Goal: Task Accomplishment & Management: Use online tool/utility

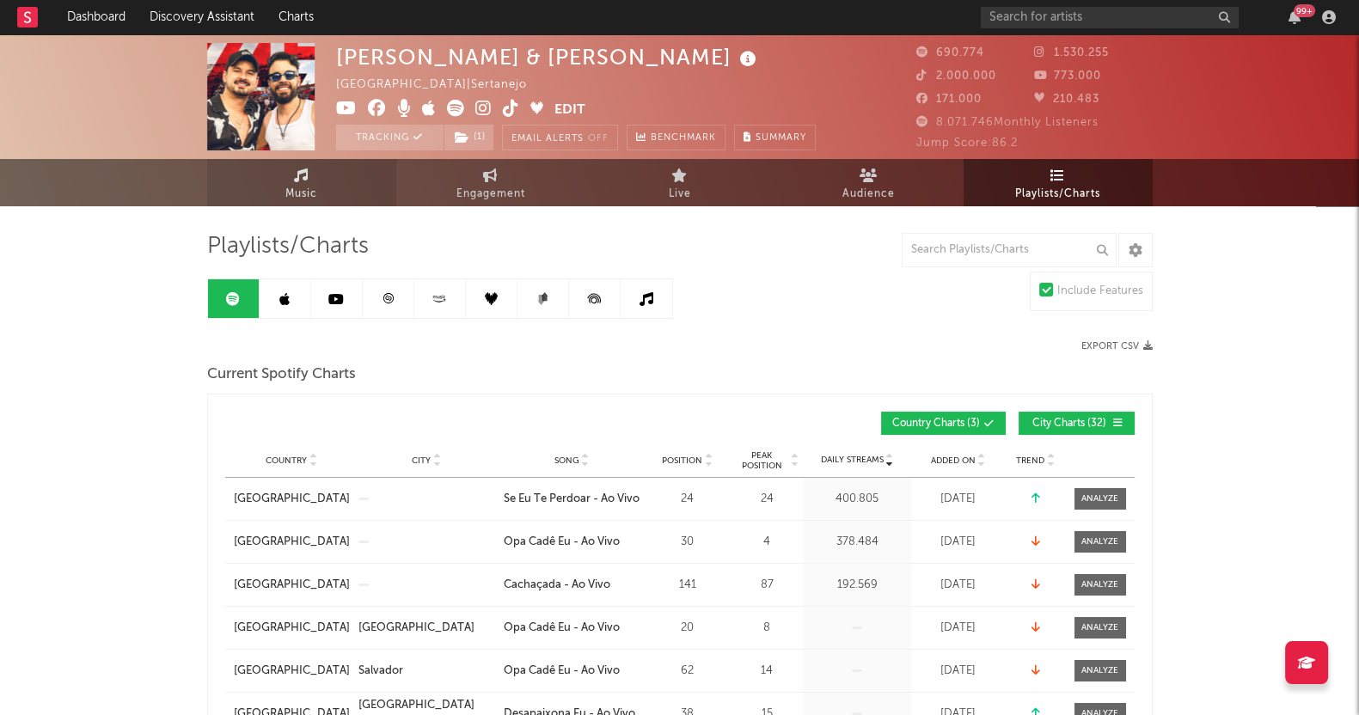
click at [309, 174] on link "Music" at bounding box center [301, 182] width 189 height 47
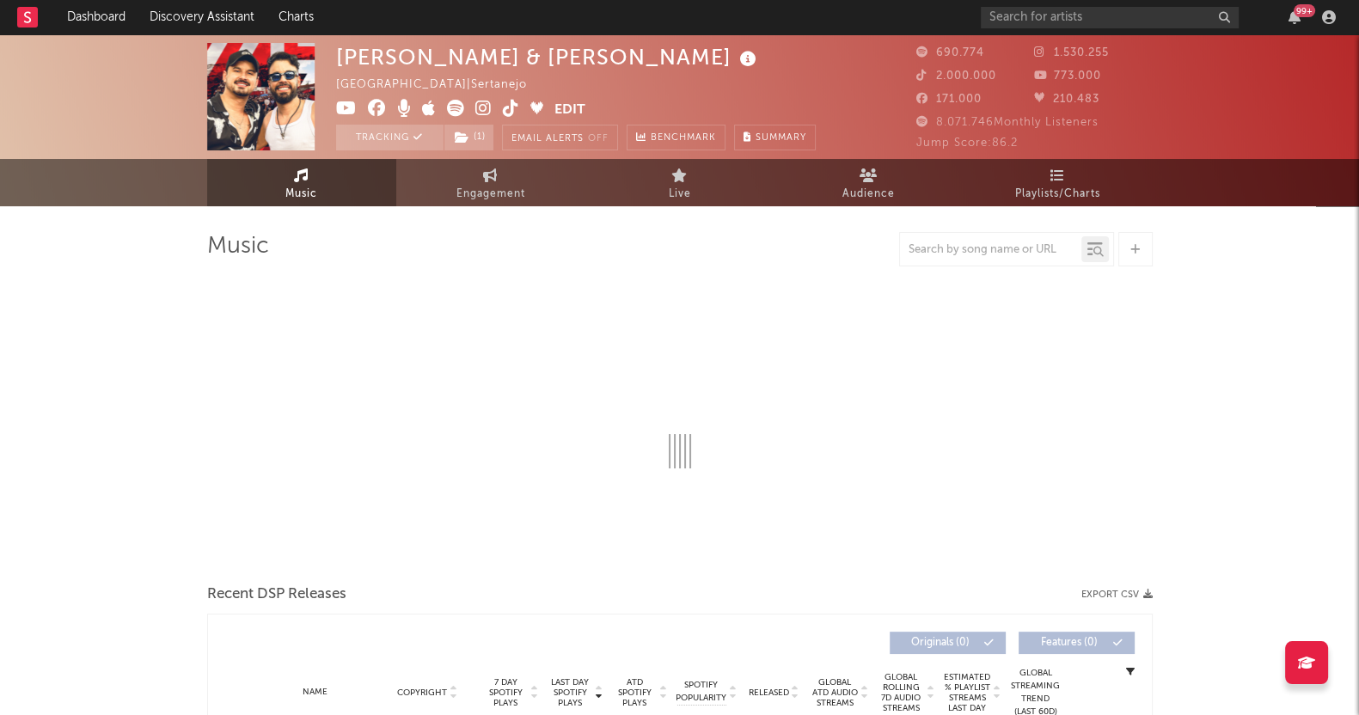
select select "6m"
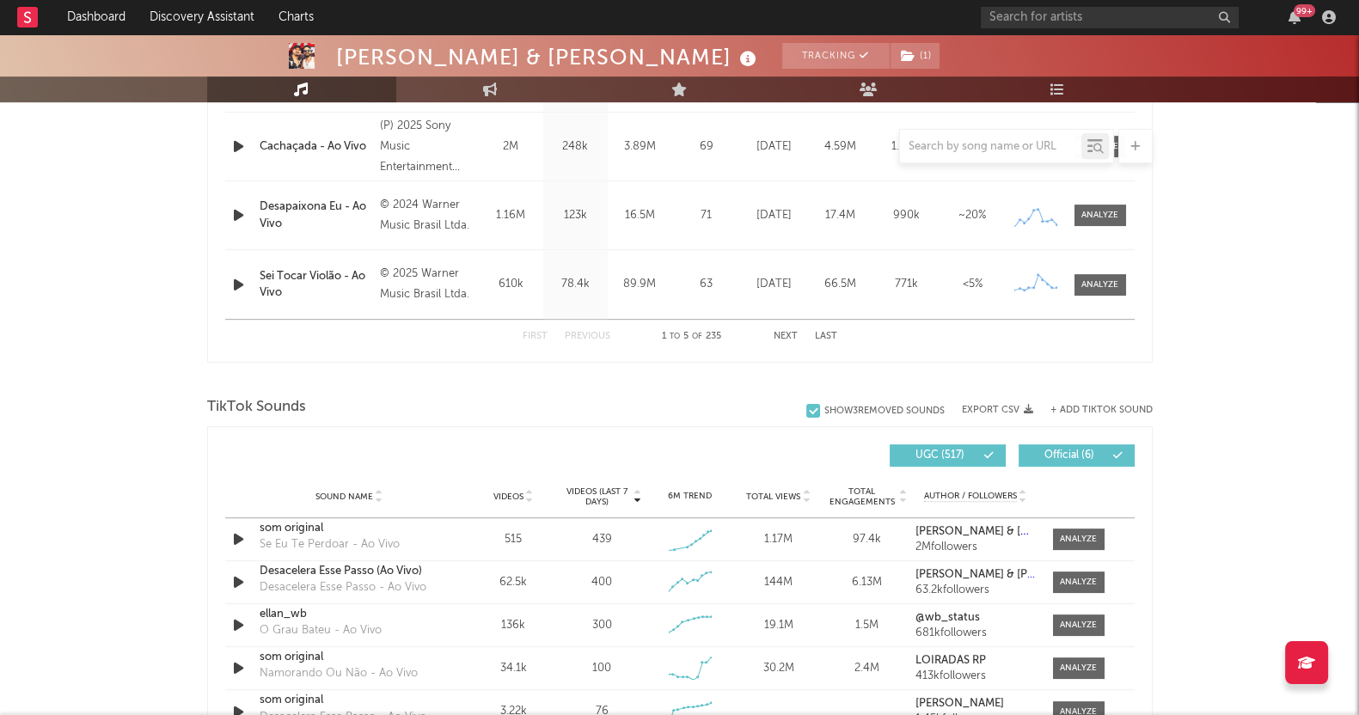
scroll to position [751, 0]
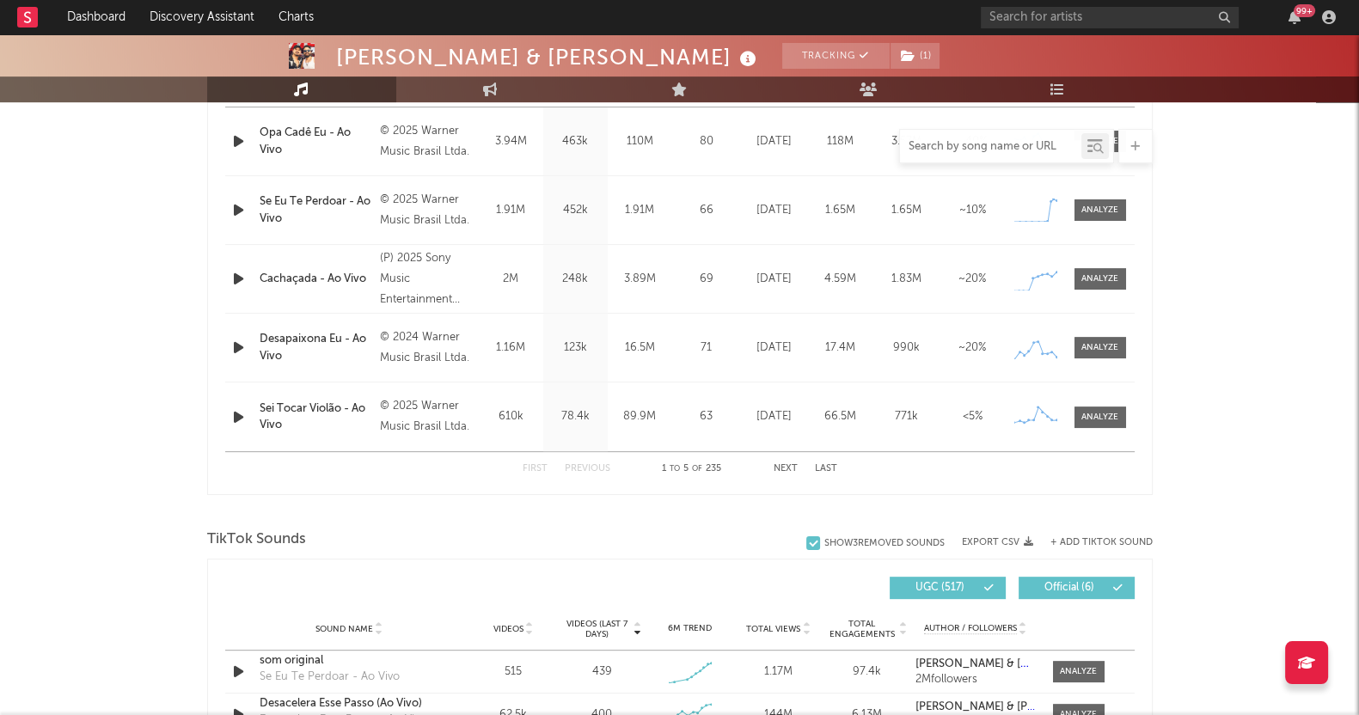
click at [935, 149] on input "text" at bounding box center [990, 147] width 181 height 14
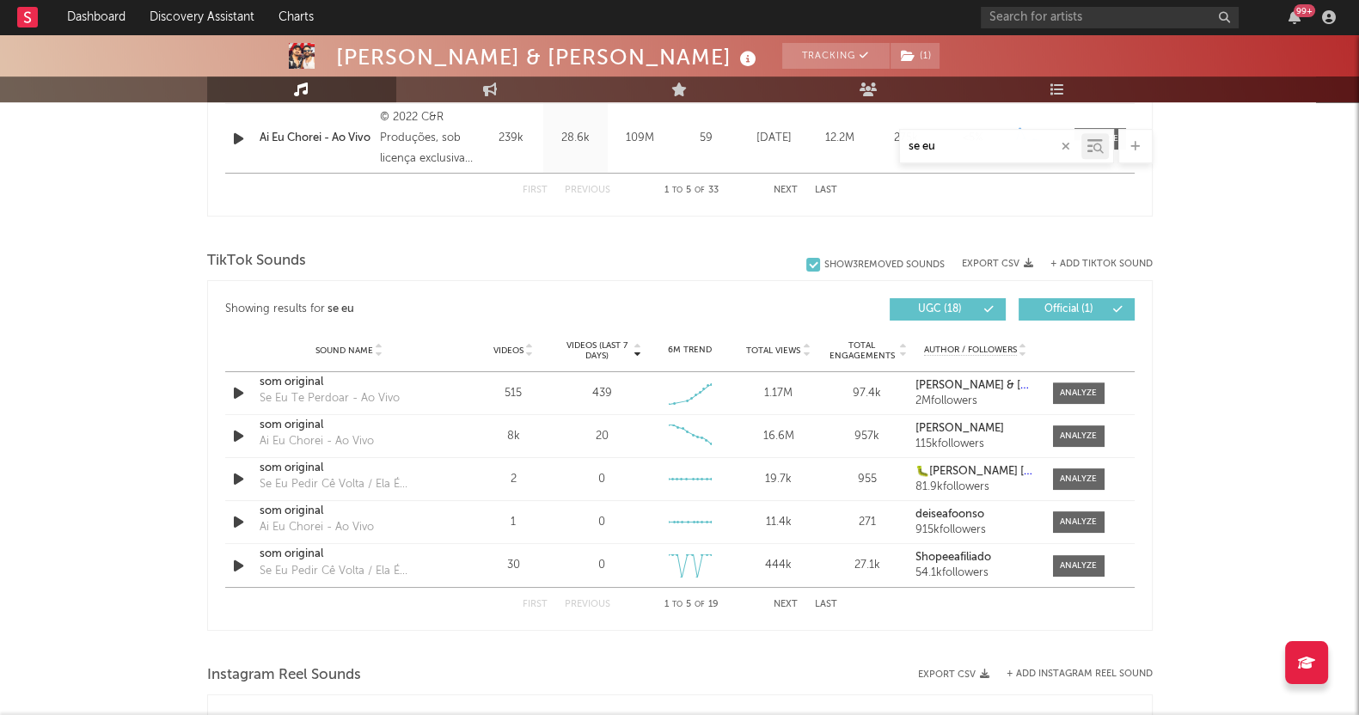
scroll to position [1074, 0]
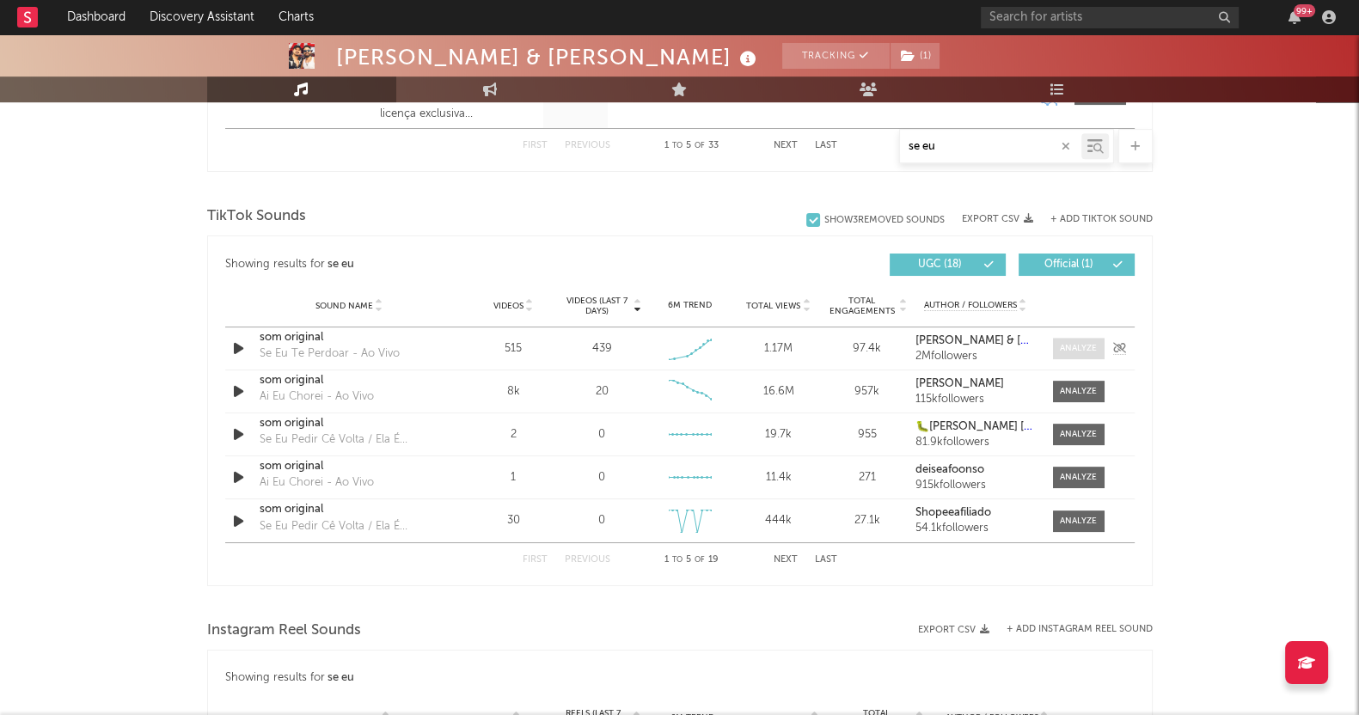
type input "se eu"
click at [1085, 342] on div at bounding box center [1078, 348] width 37 height 13
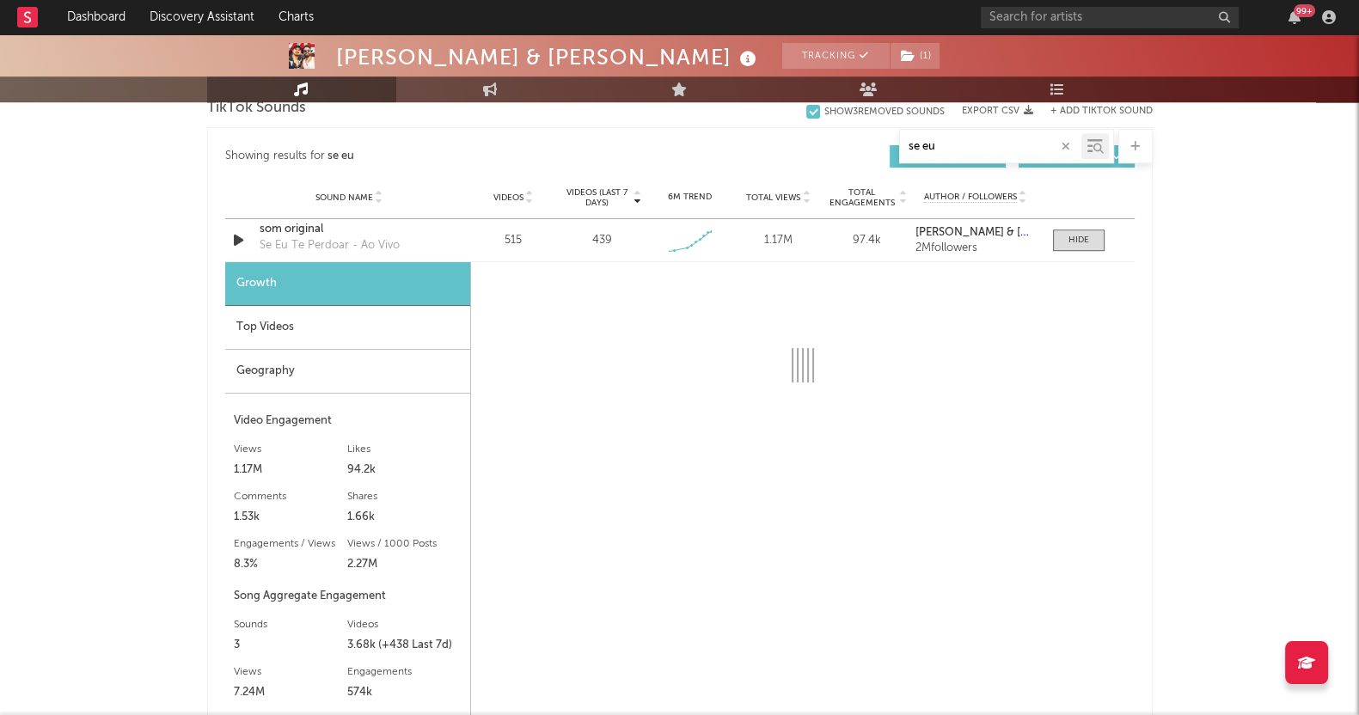
scroll to position [1289, 0]
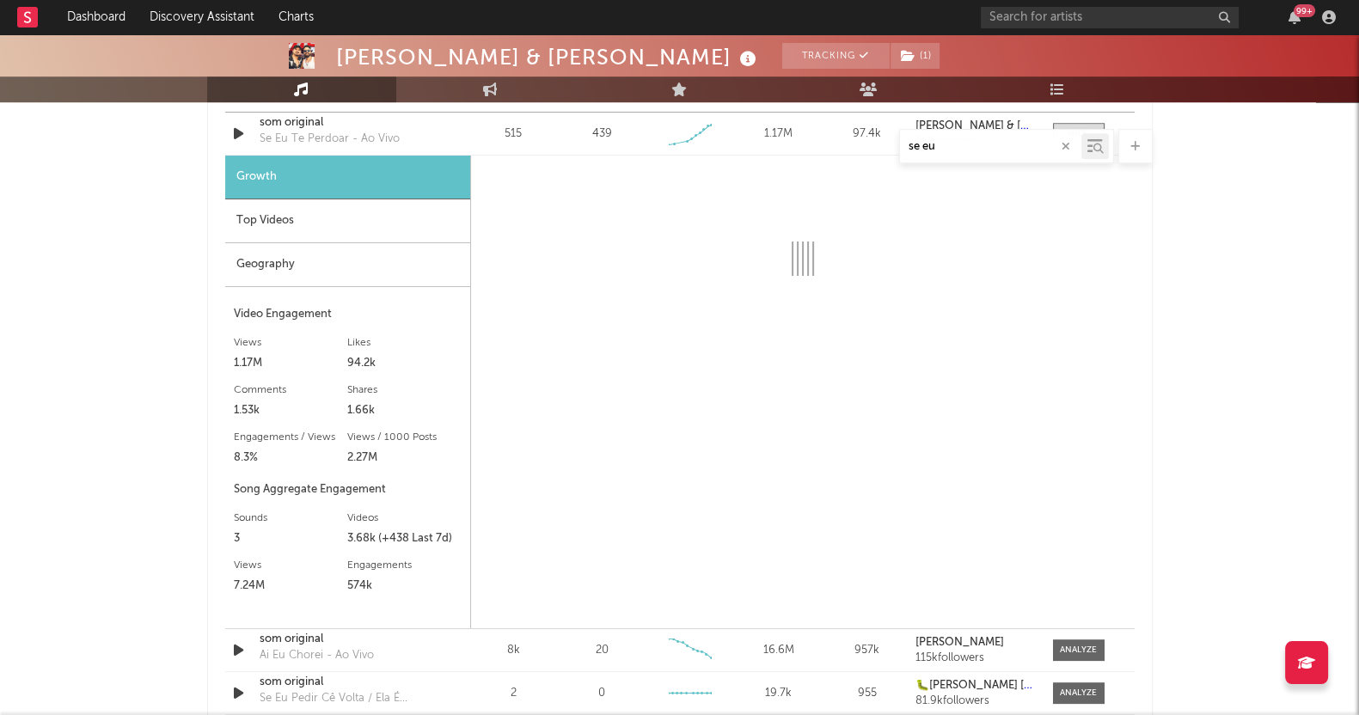
select select "1w"
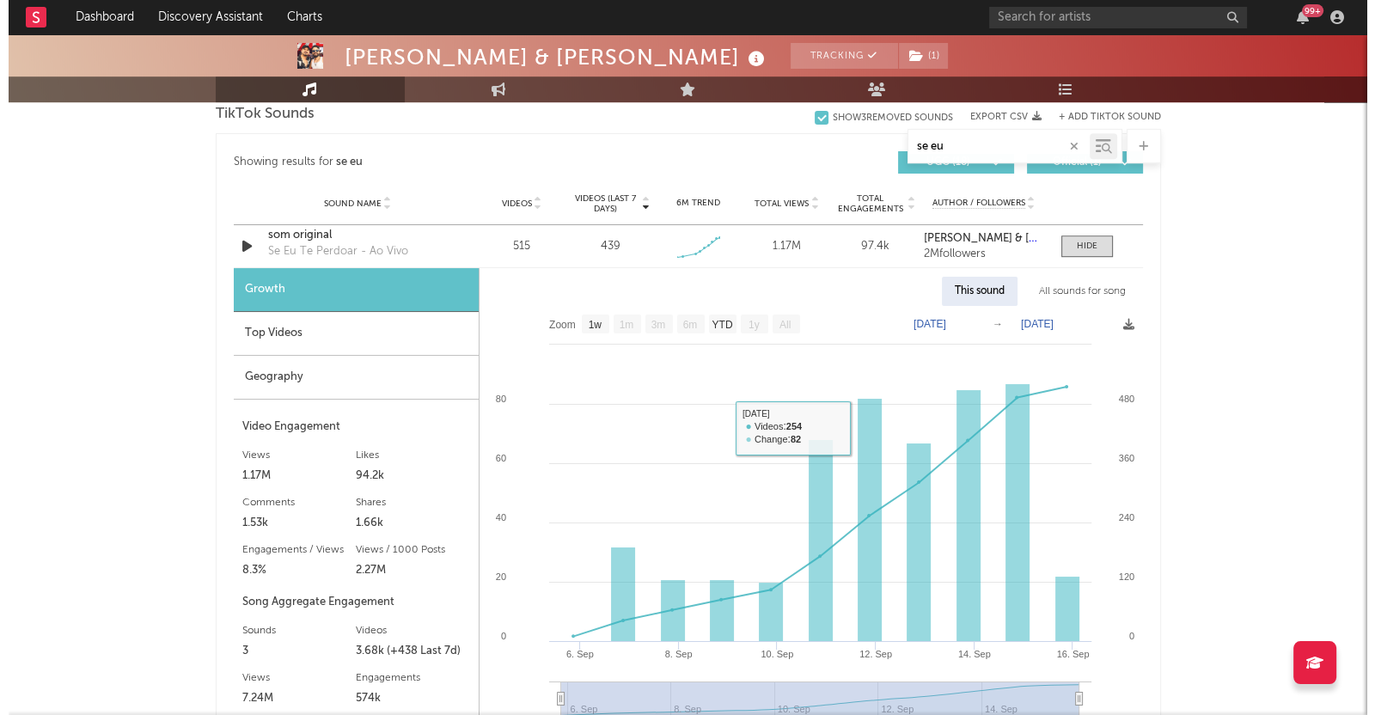
scroll to position [1074, 0]
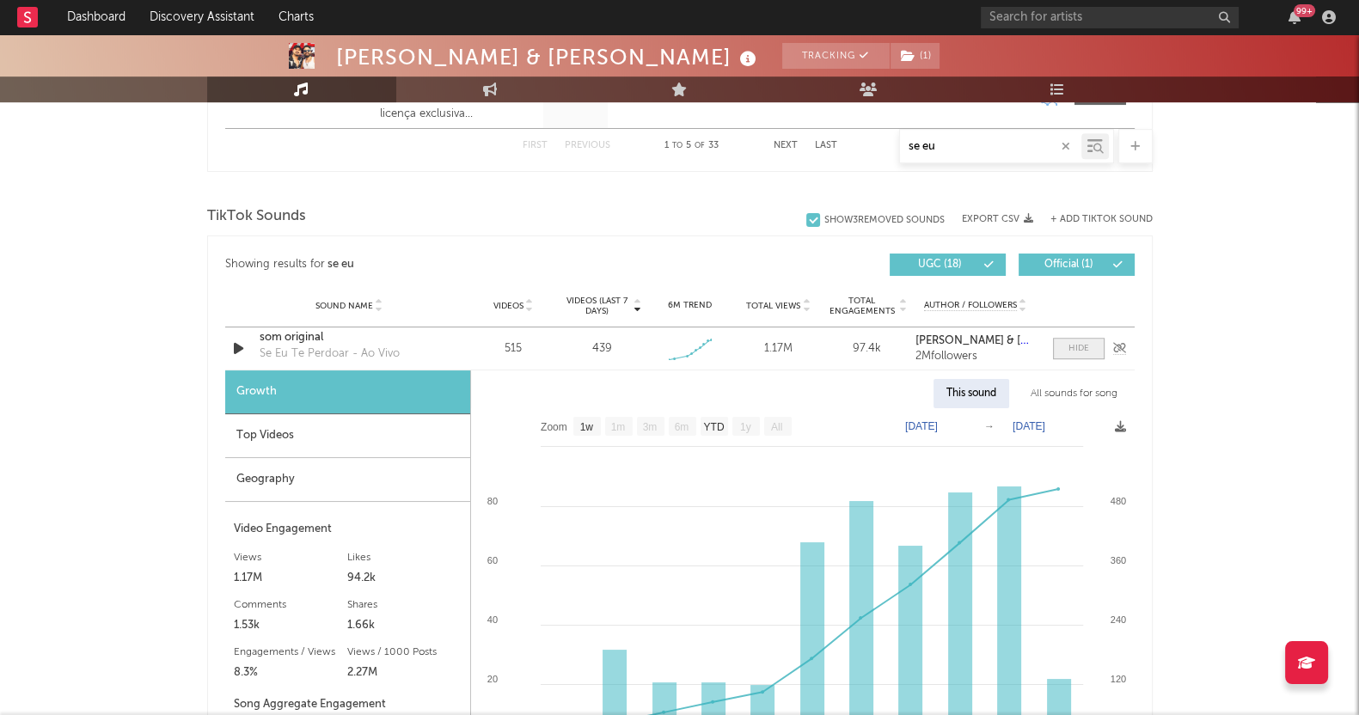
click at [1090, 344] on span at bounding box center [1079, 348] width 52 height 21
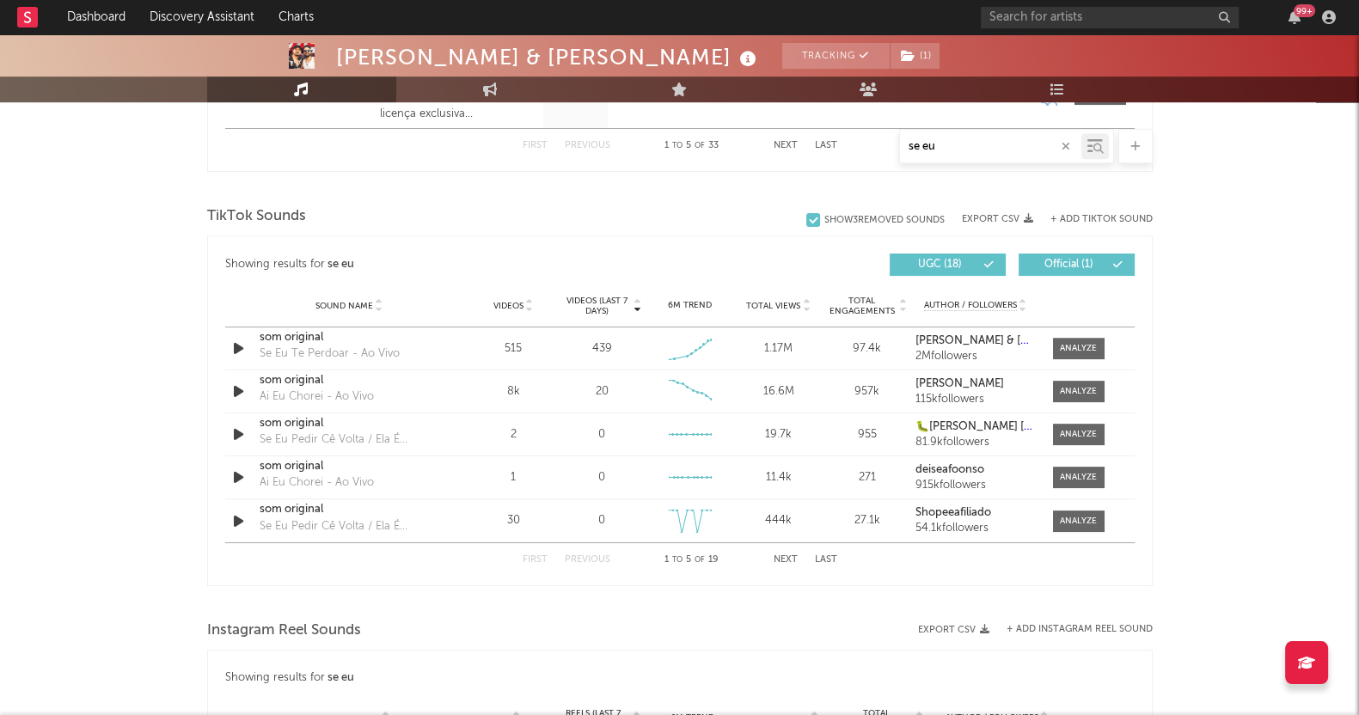
click at [778, 557] on button "Next" at bounding box center [785, 559] width 24 height 9
click at [529, 559] on button "First" at bounding box center [535, 559] width 25 height 9
click at [1118, 215] on button "+ Add TikTok Sound" at bounding box center [1101, 219] width 102 height 9
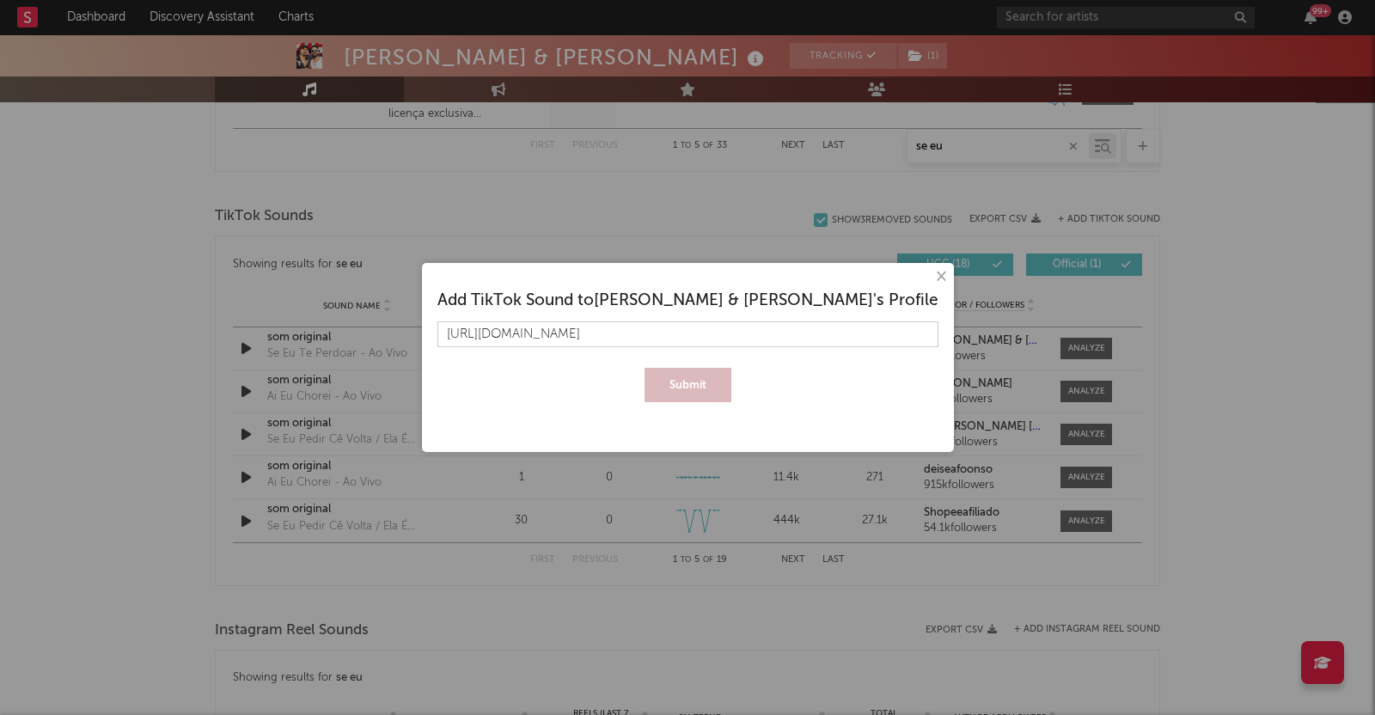
scroll to position [0, 150]
type input "https://www.tiktok.com/music/Se-Eu-Te-Perdoar-Ao-Vivo-7545651763229067265?lang=…"
click at [707, 376] on button "Submit" at bounding box center [688, 385] width 87 height 34
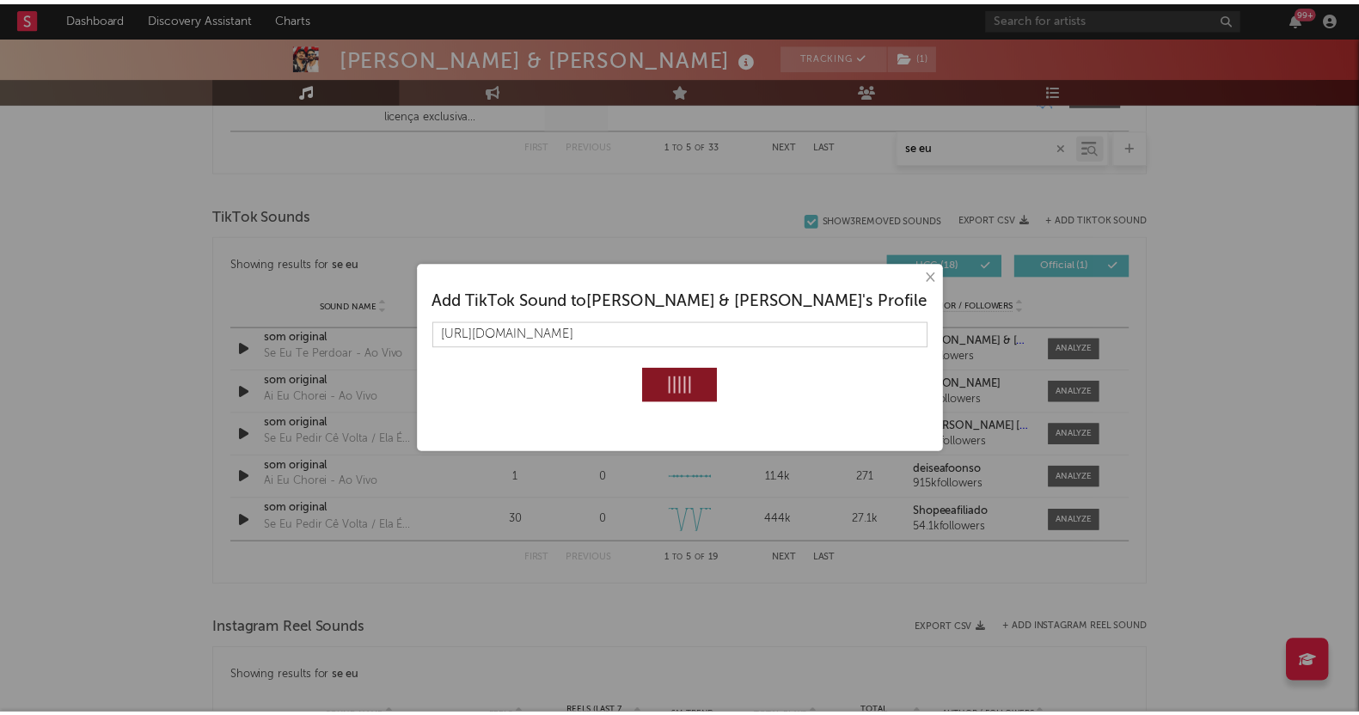
scroll to position [0, 0]
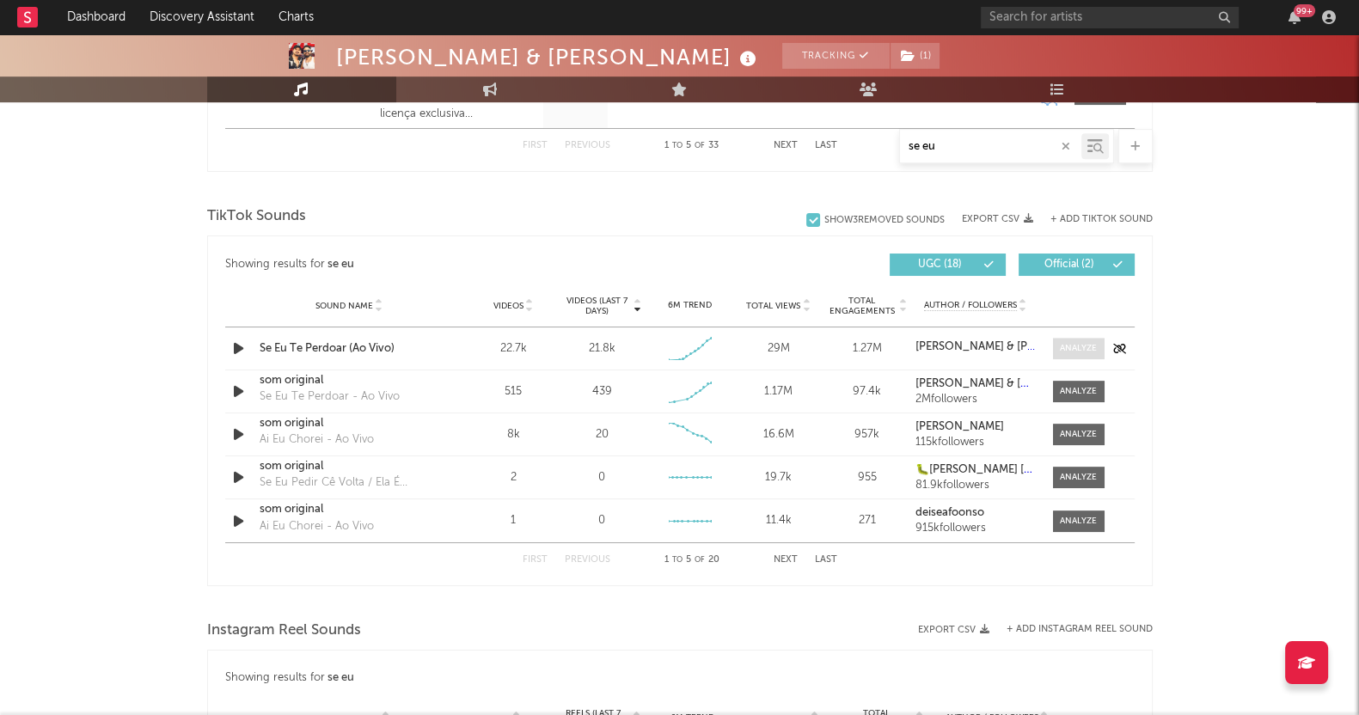
click at [1066, 340] on span at bounding box center [1079, 348] width 52 height 21
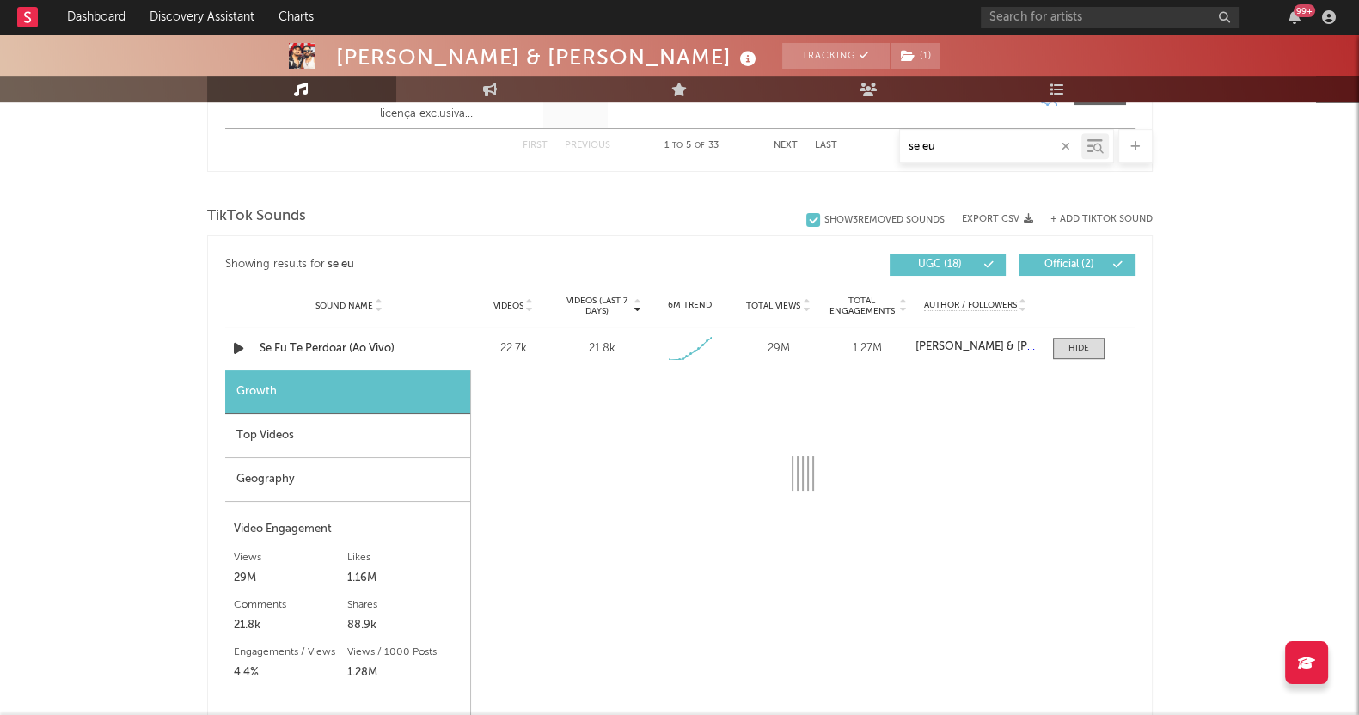
select select "1w"
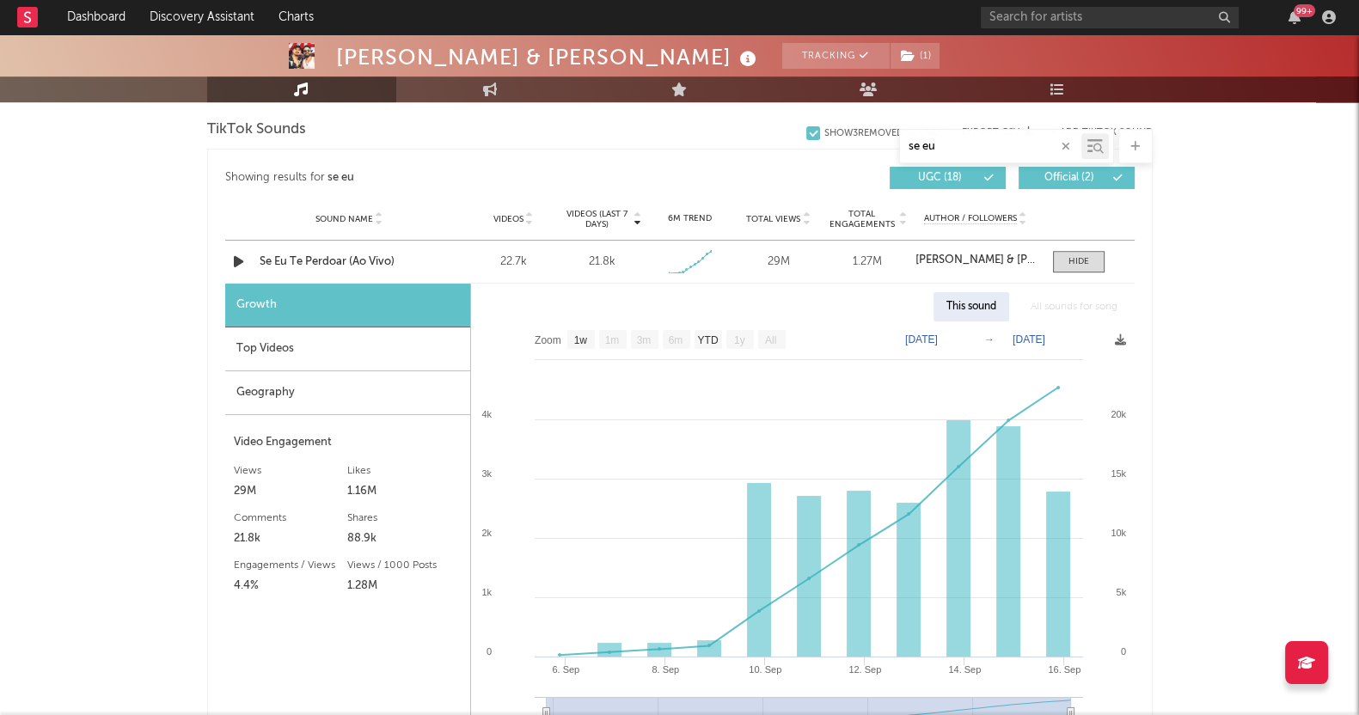
scroll to position [1182, 0]
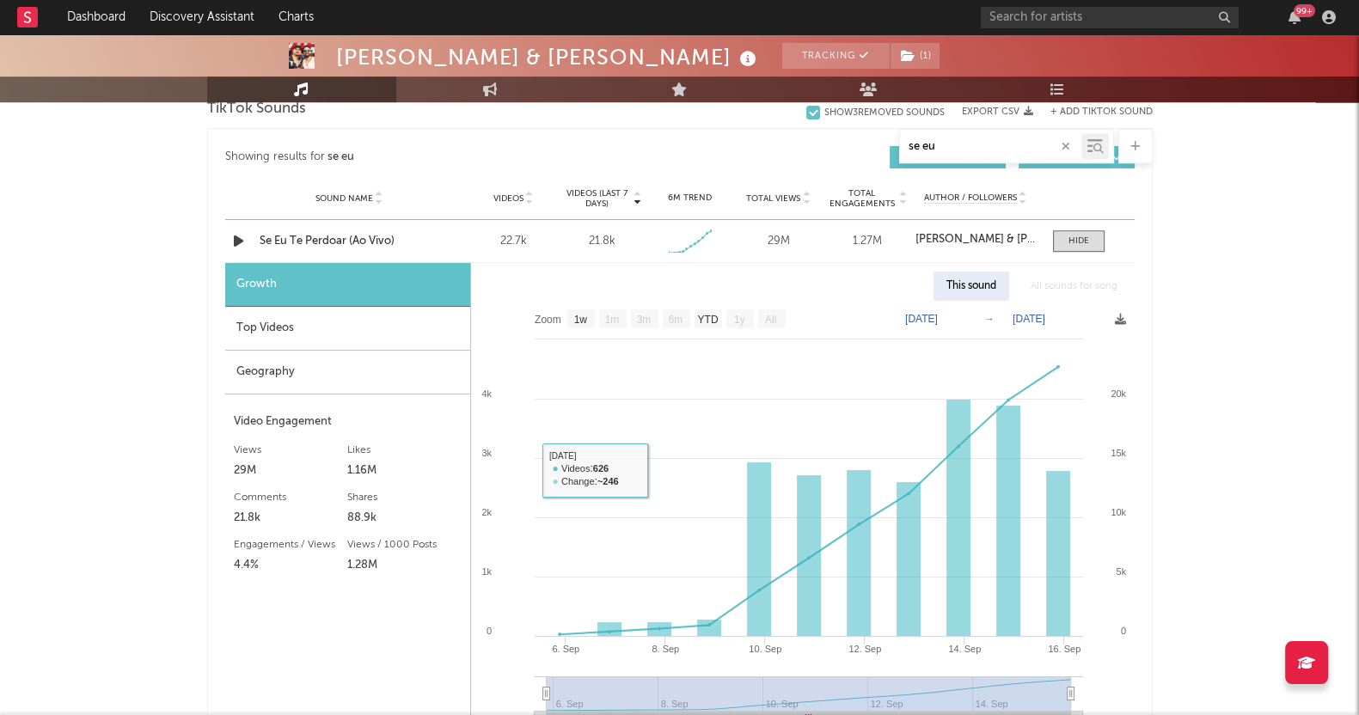
click at [274, 366] on div "Geography" at bounding box center [347, 373] width 245 height 44
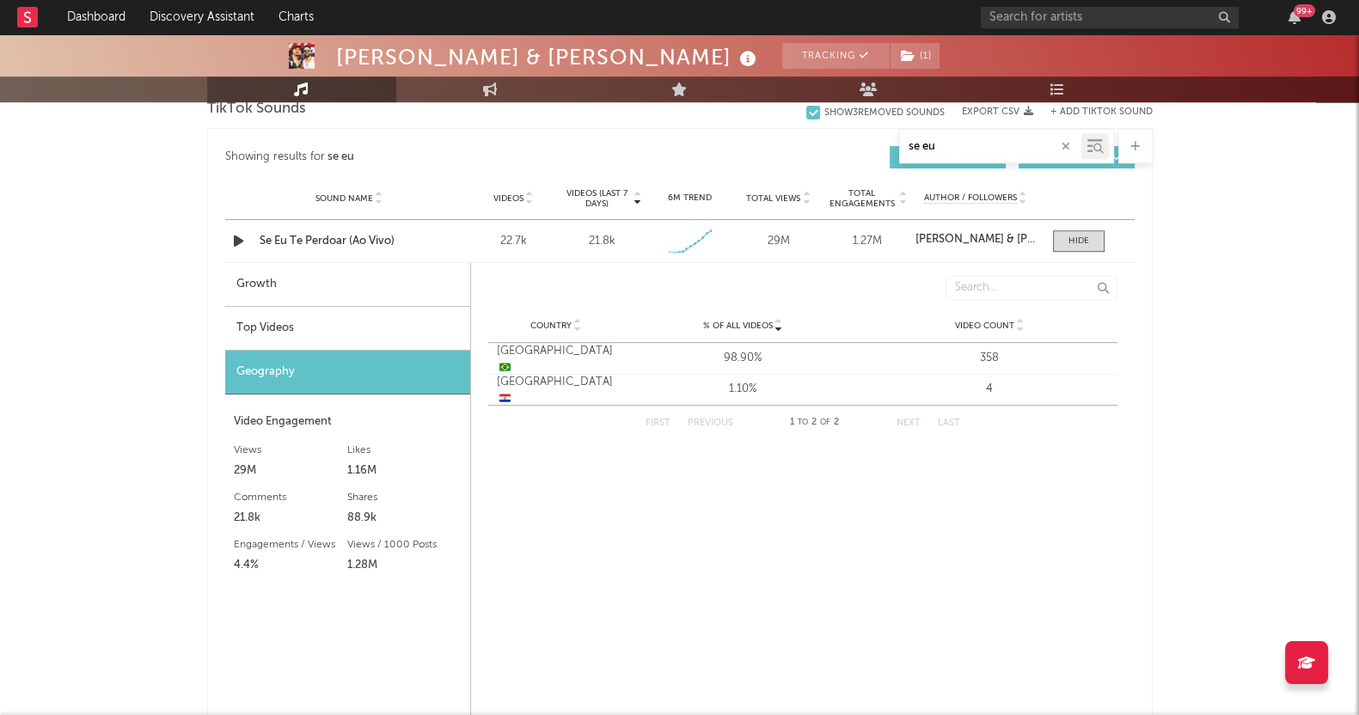
click at [302, 315] on div "Top Videos" at bounding box center [347, 329] width 245 height 44
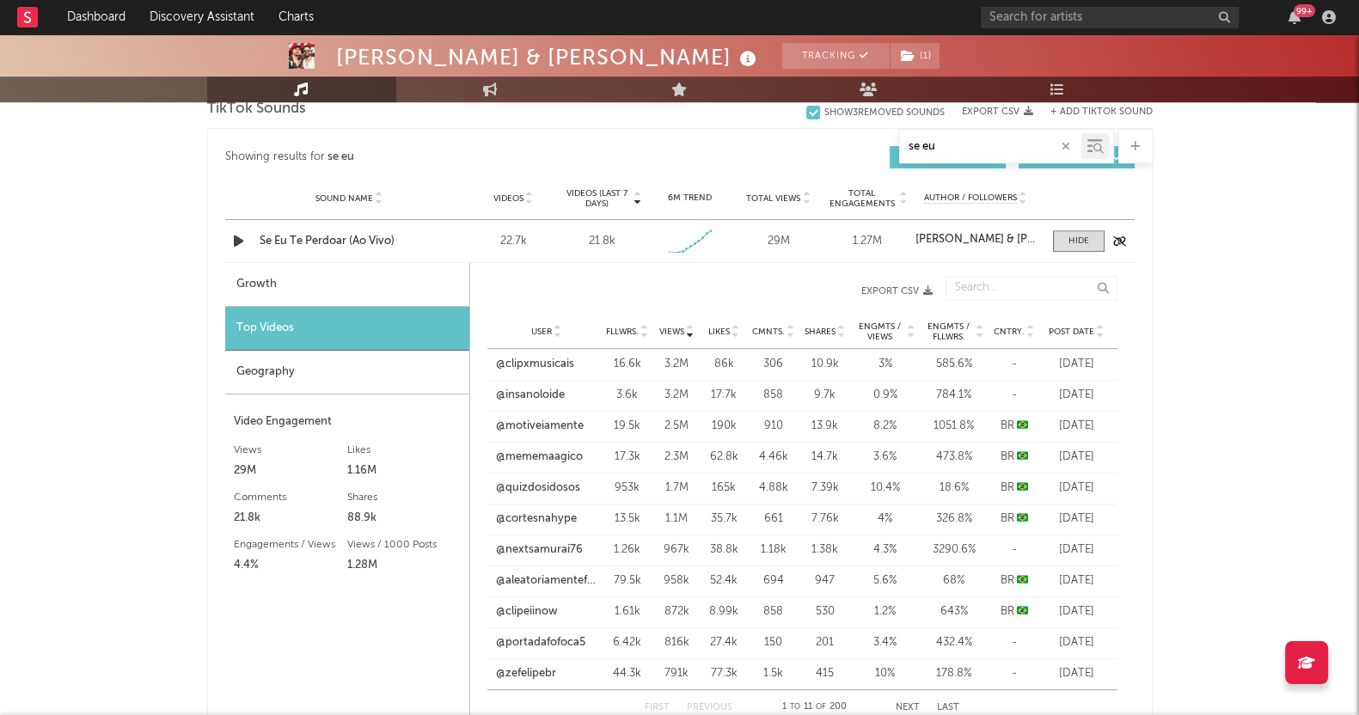
click at [274, 228] on div "Sound Name Se Eu Te Perdoar (Ao Vivo) Videos 22.7k Videos (last 7 days) 21.8k W…" at bounding box center [679, 241] width 909 height 42
click at [301, 269] on div "Growth" at bounding box center [347, 285] width 244 height 44
select select "1w"
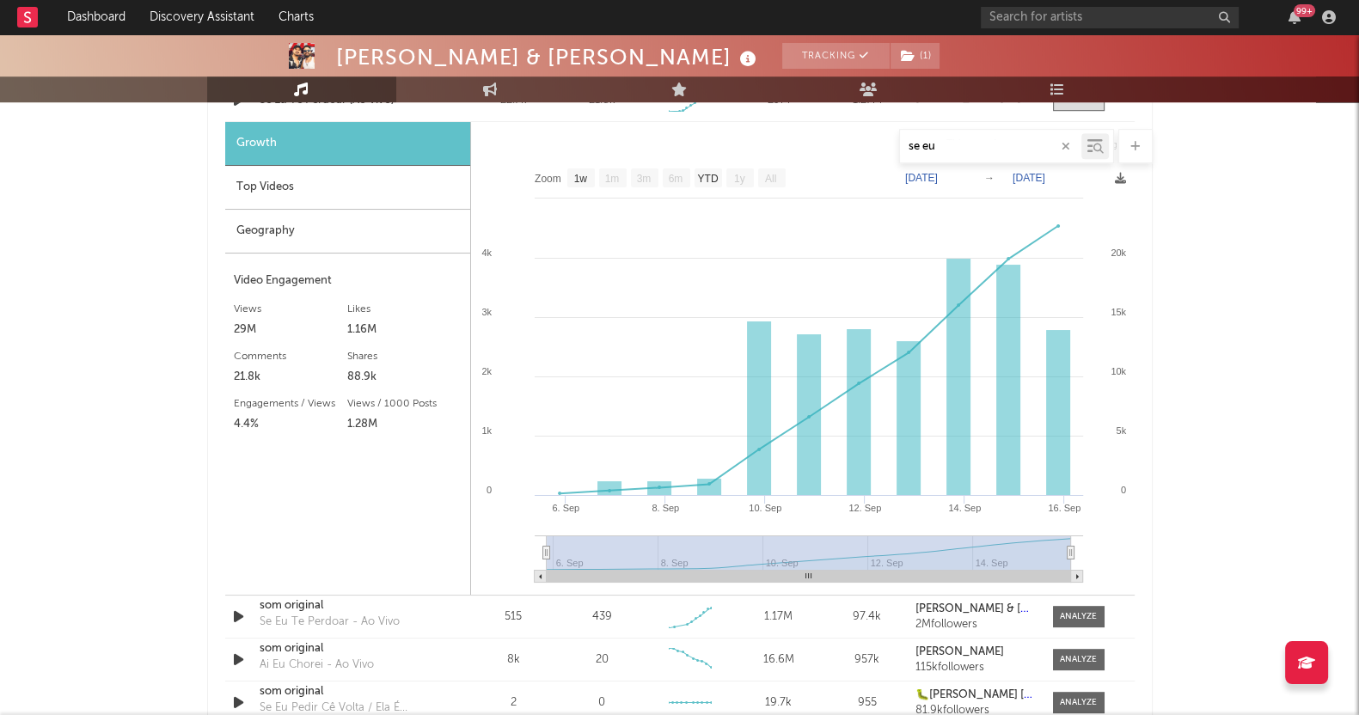
scroll to position [1289, 0]
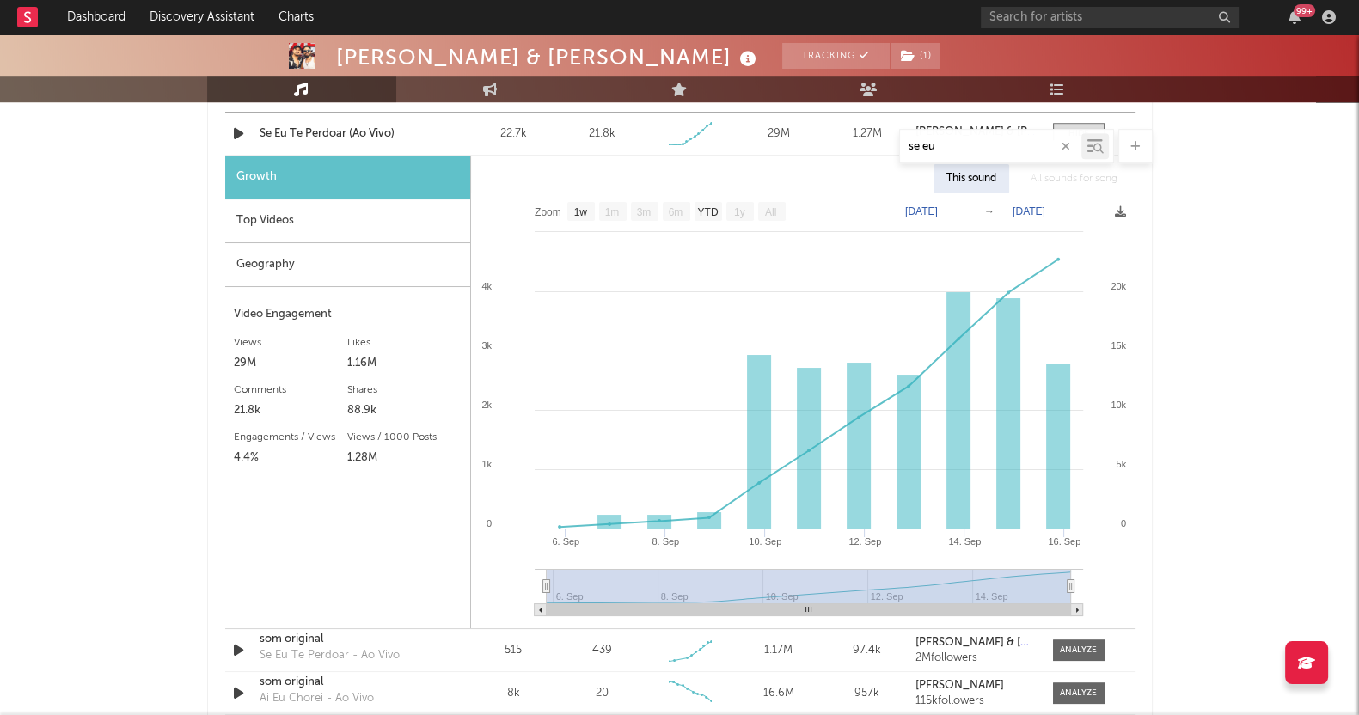
click at [1214, 299] on div "Clayton & Romário Tracking ( 1 ) Brazil | Sertanejo Edit Tracking ( 1 ) Email A…" at bounding box center [679, 204] width 1359 height 2919
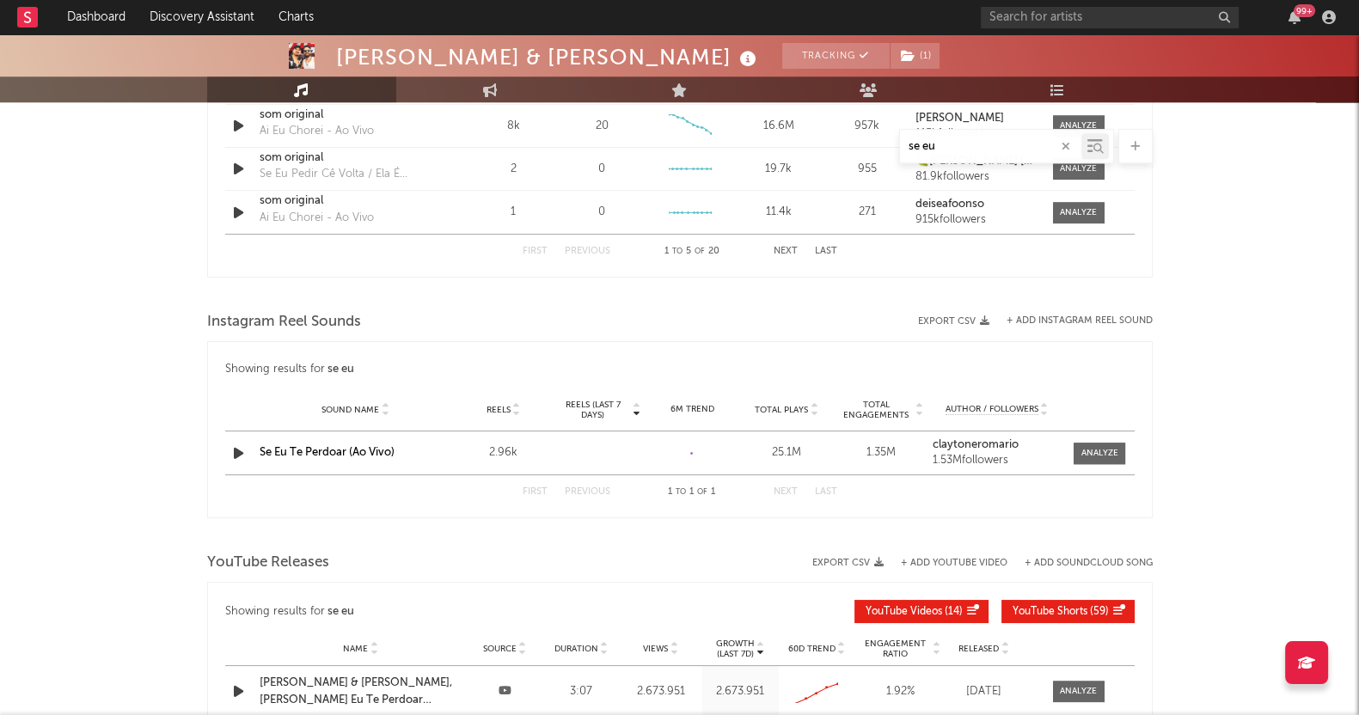
scroll to position [2041, 0]
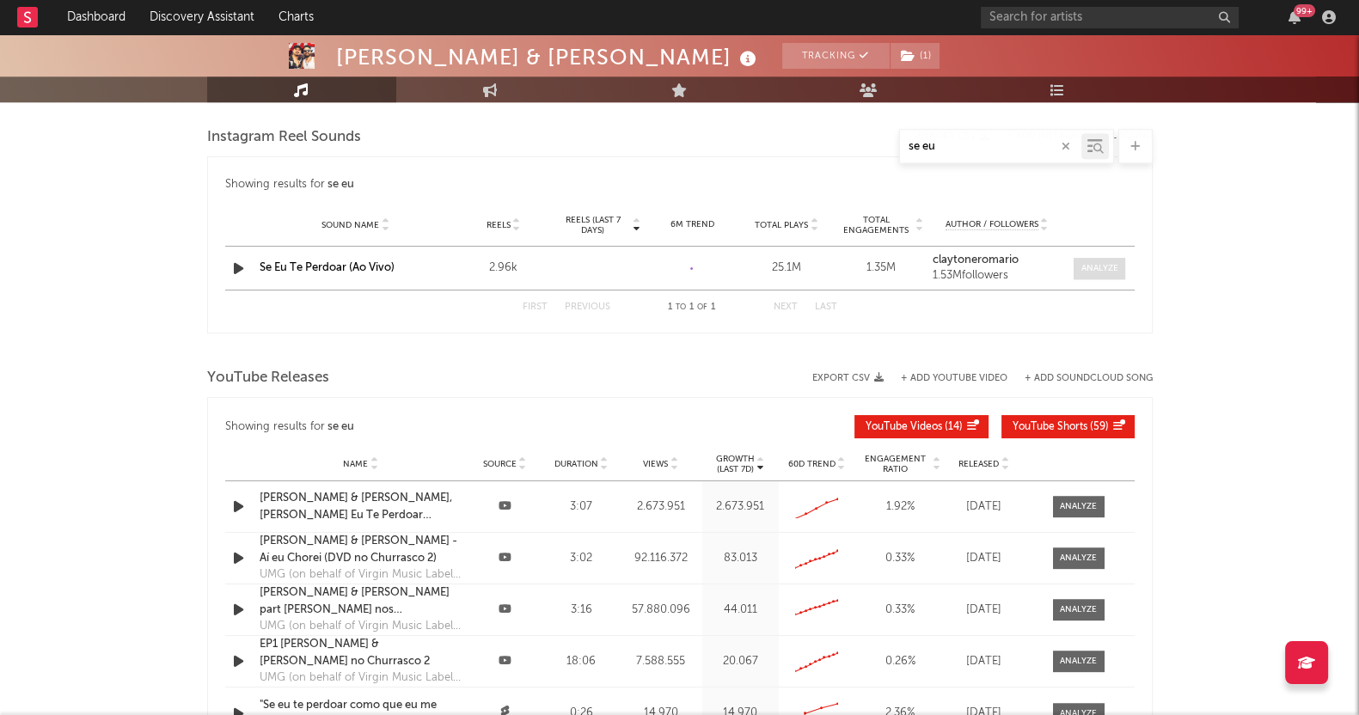
click at [1094, 268] on div at bounding box center [1099, 268] width 37 height 13
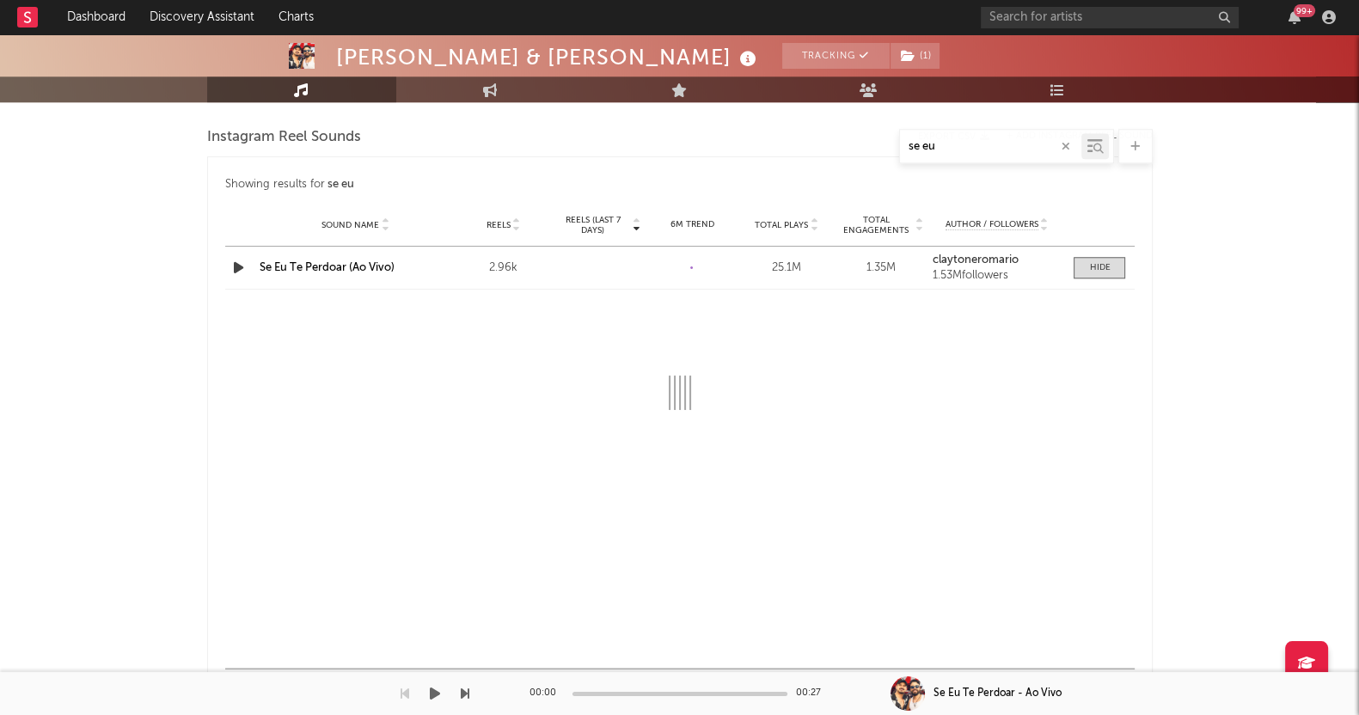
select select "1w"
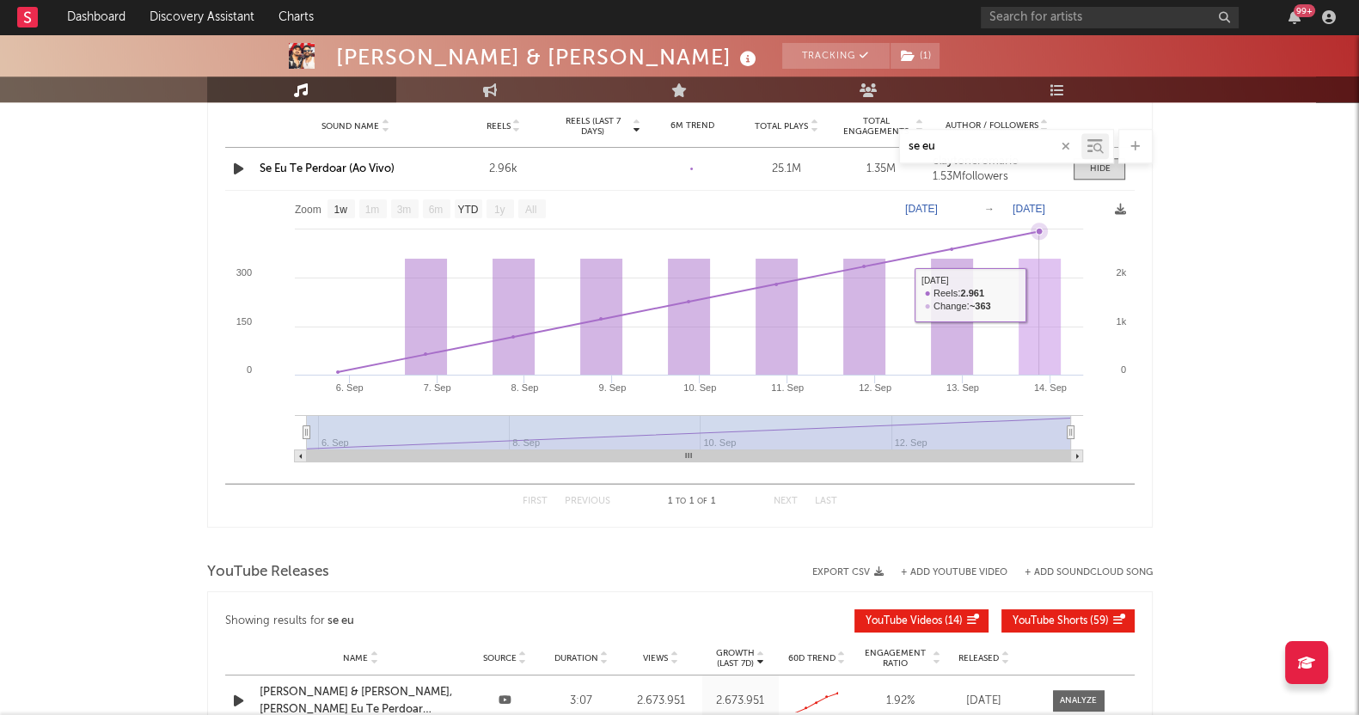
scroll to position [2149, 0]
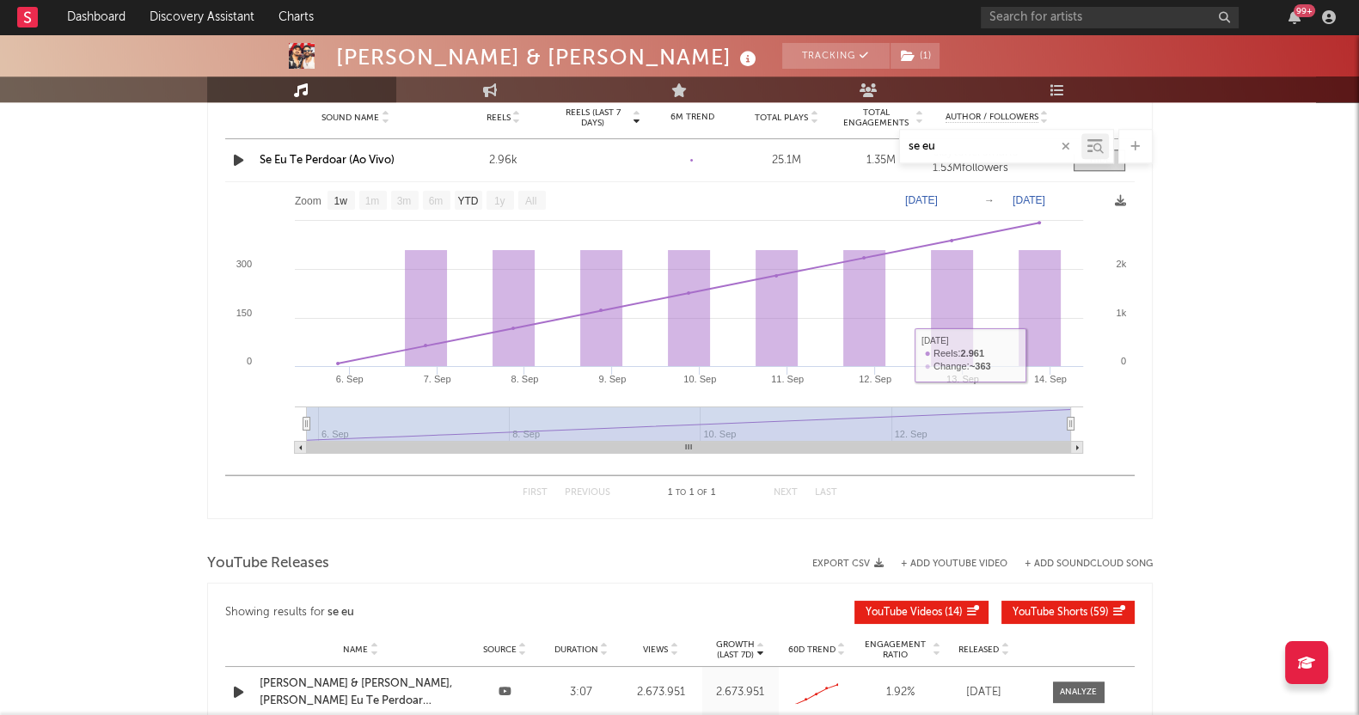
click at [1105, 446] on icon "Created with Highcharts 10.3.3 6. Sep 7. Sep 8. Sep 9. Sep 10. Sep 11. Sep 12. …" at bounding box center [679, 324] width 909 height 284
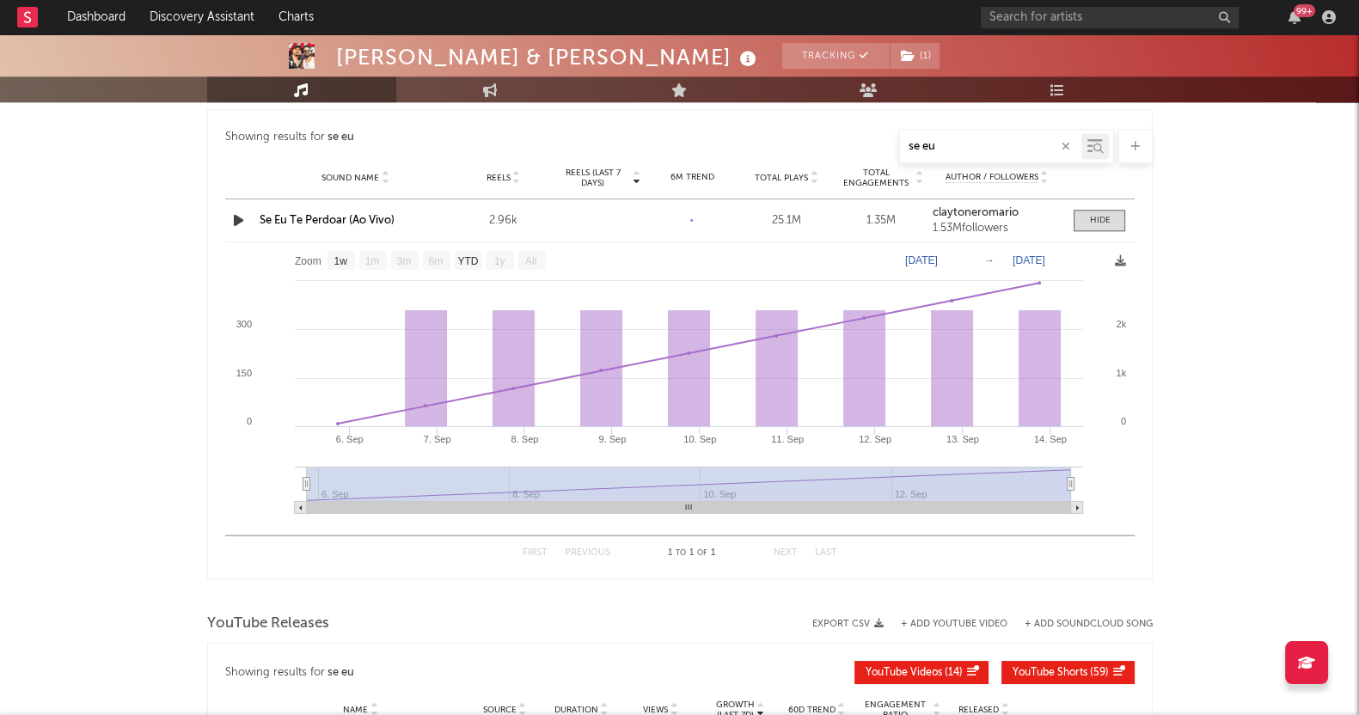
scroll to position [2041, 0]
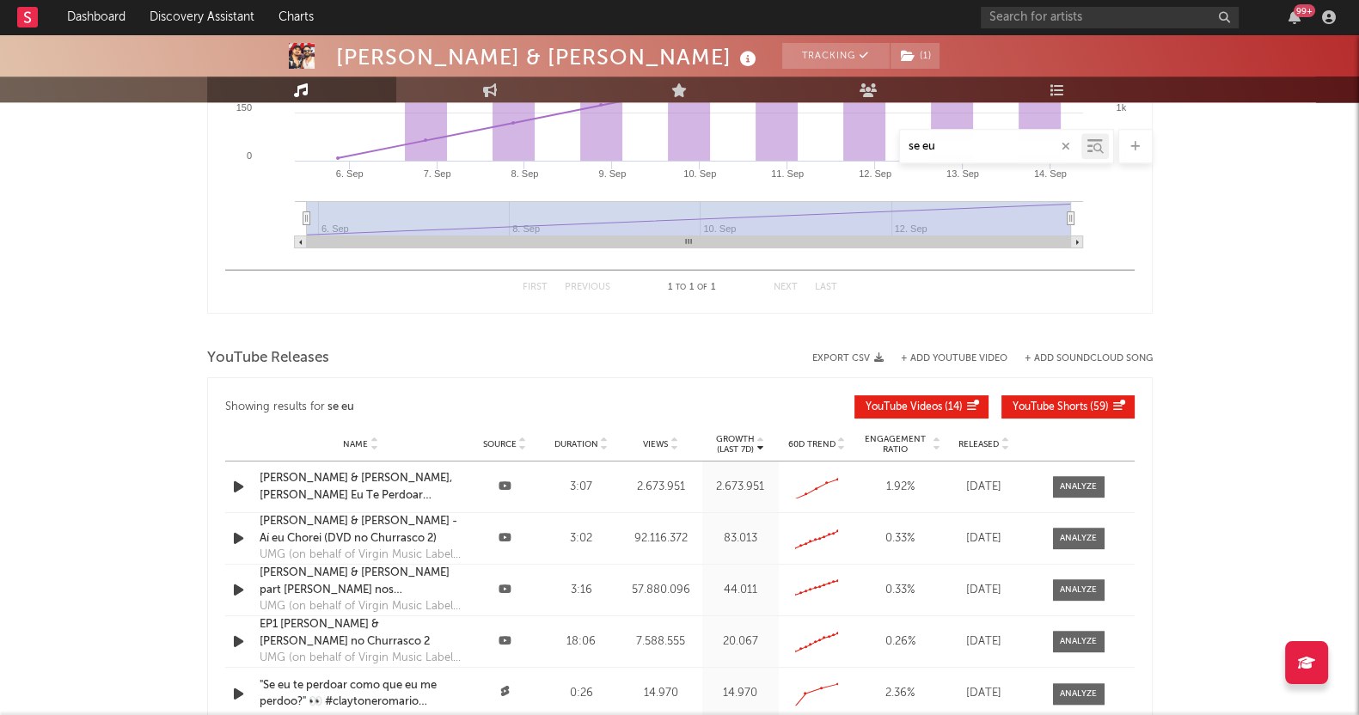
scroll to position [2471, 0]
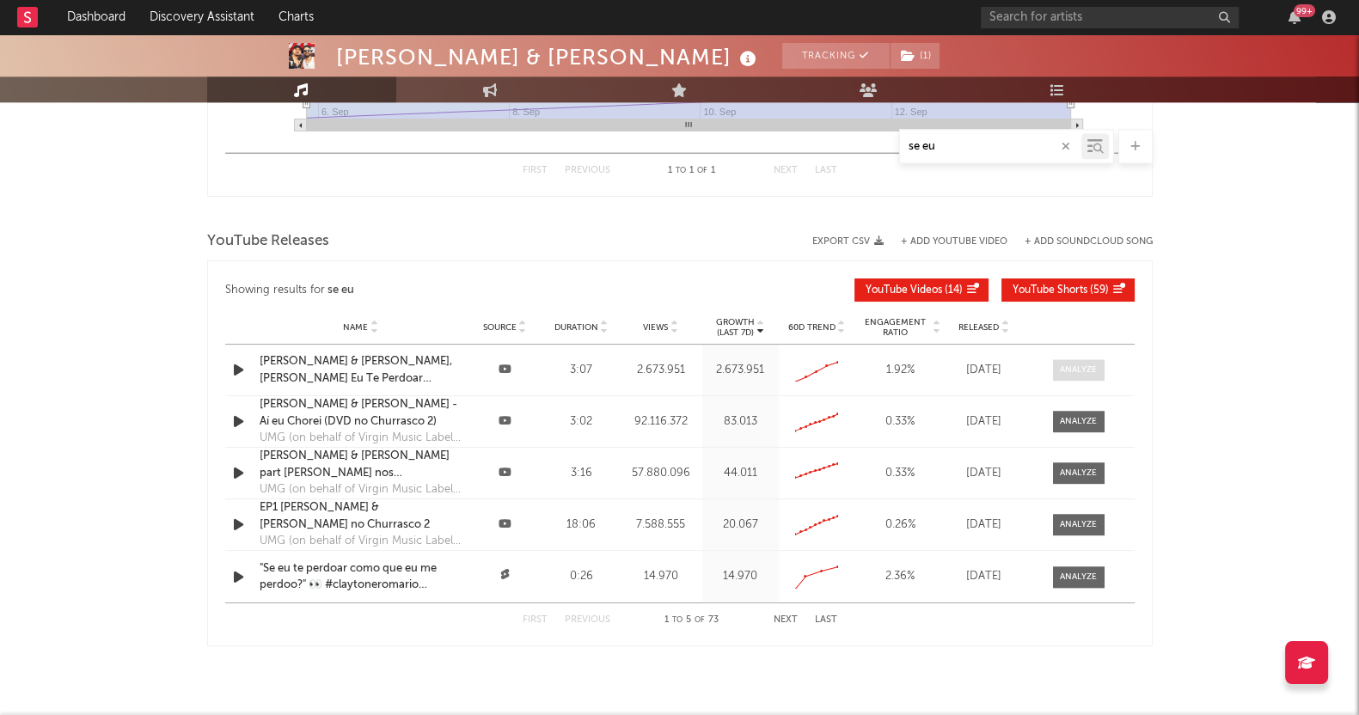
click at [1074, 370] on div at bounding box center [1078, 370] width 37 height 13
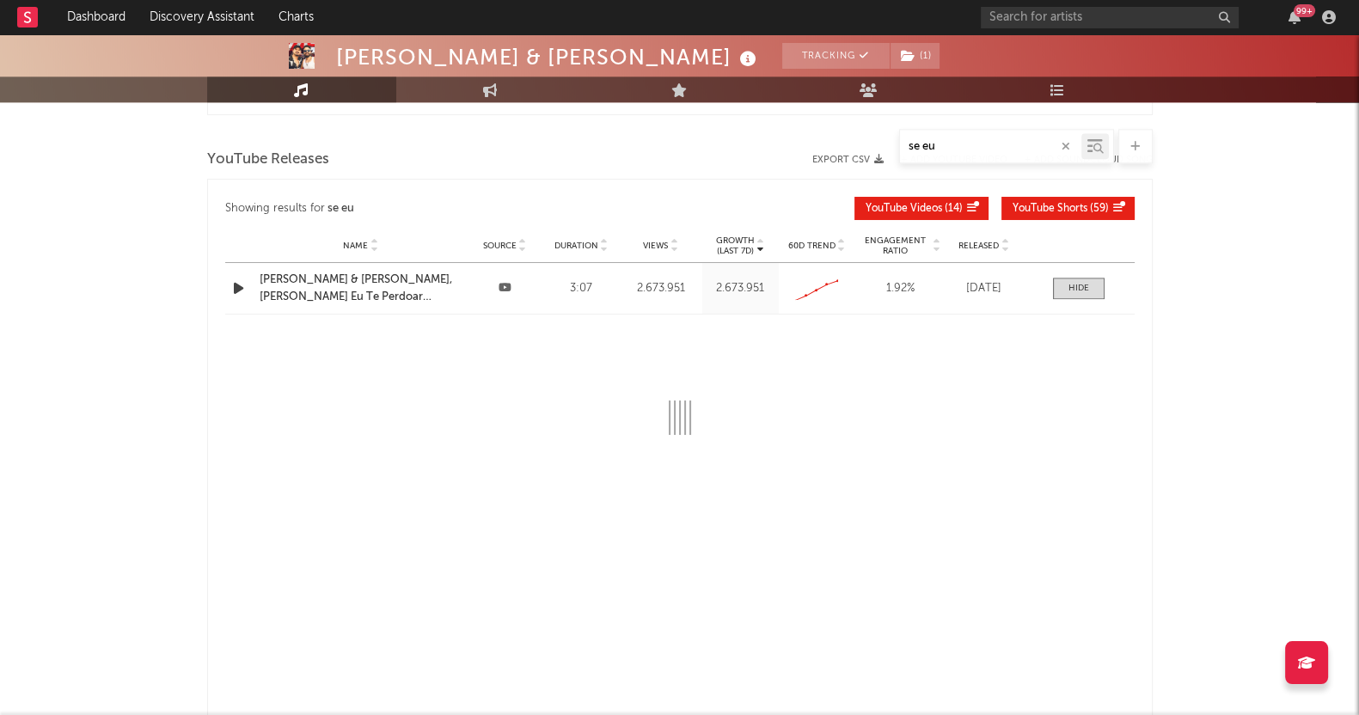
scroll to position [2685, 0]
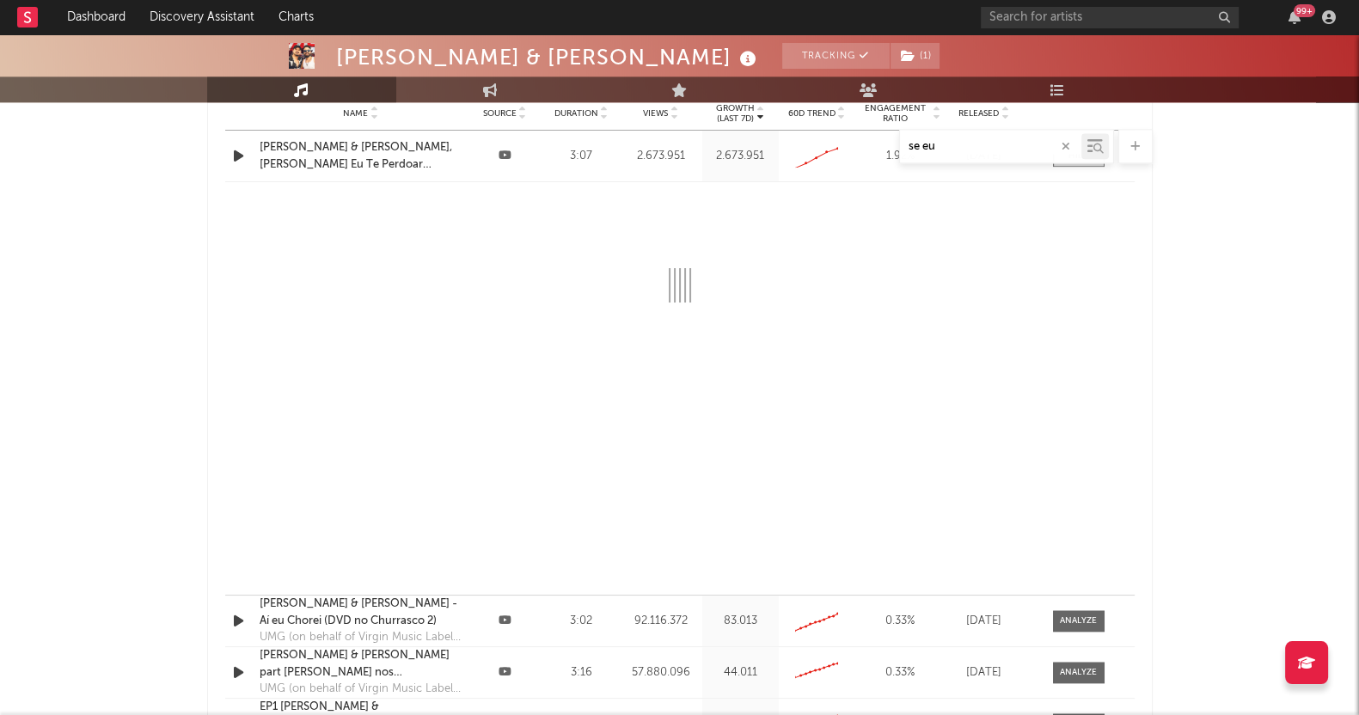
select select "All"
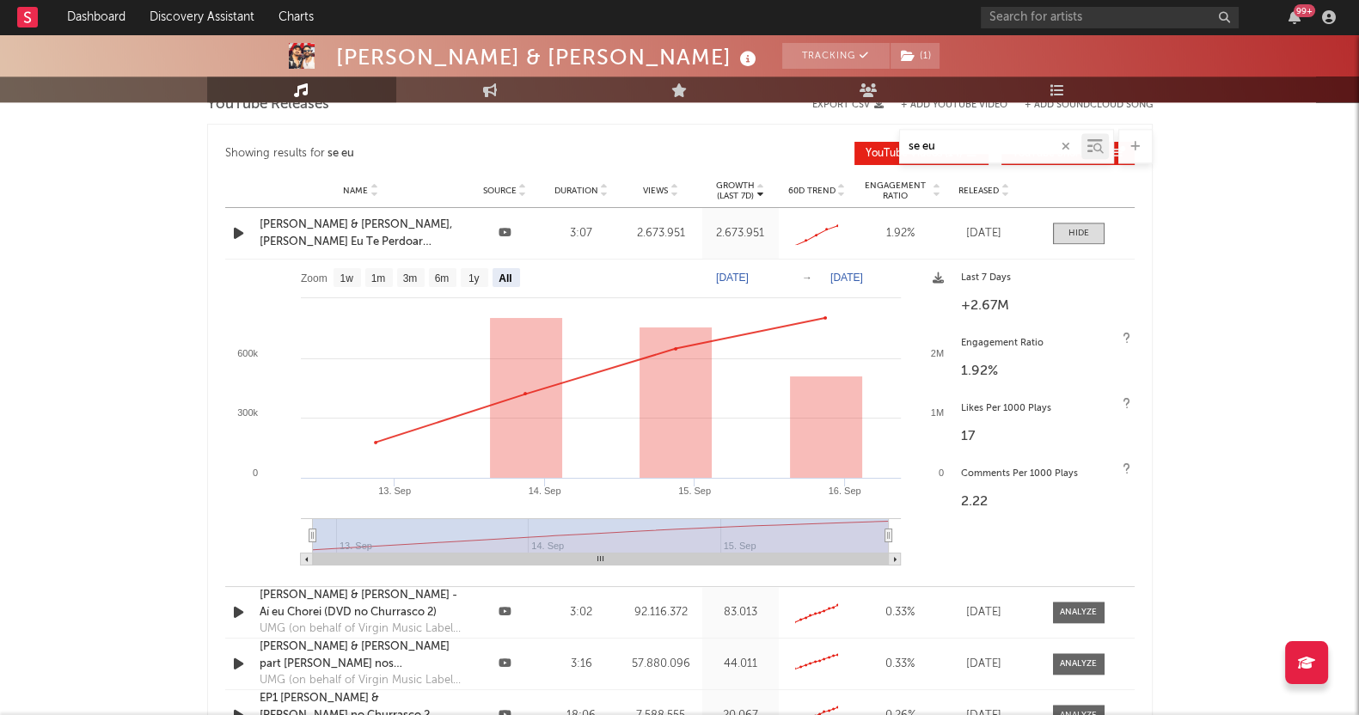
scroll to position [2578, 0]
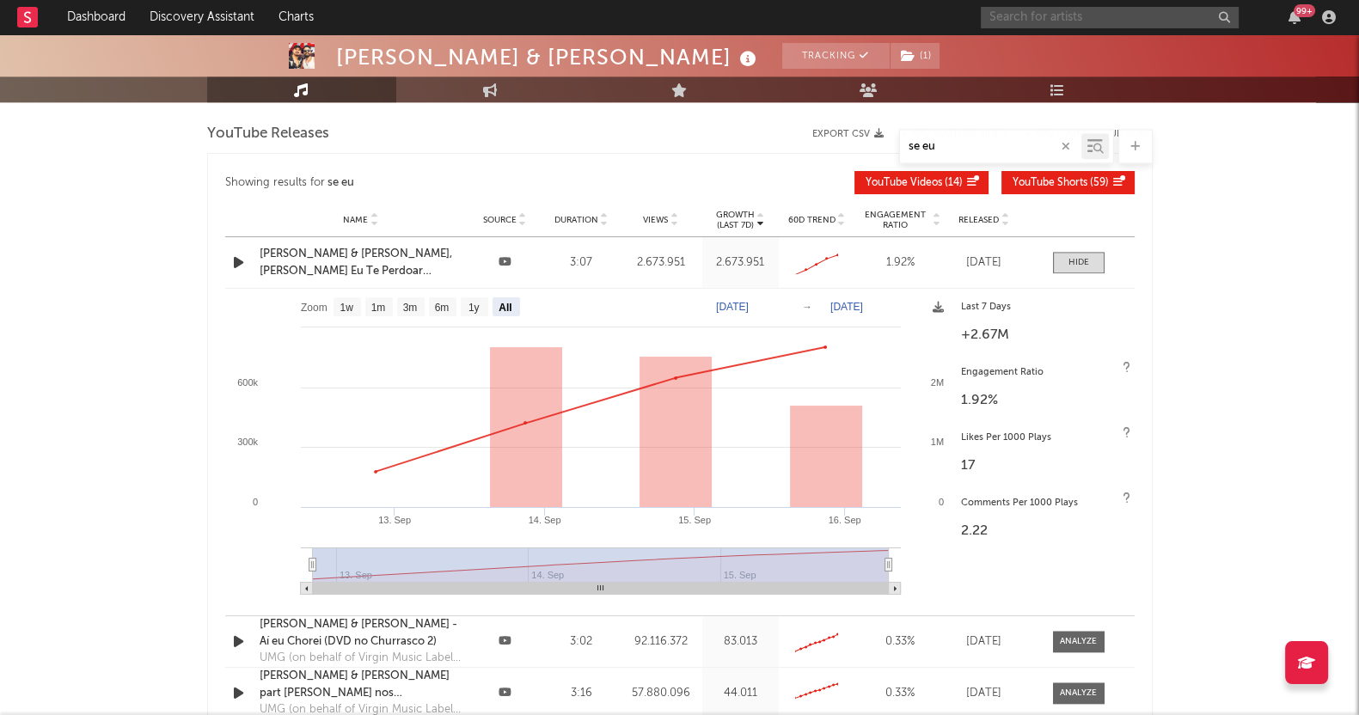
click at [1036, 21] on input "text" at bounding box center [1110, 17] width 258 height 21
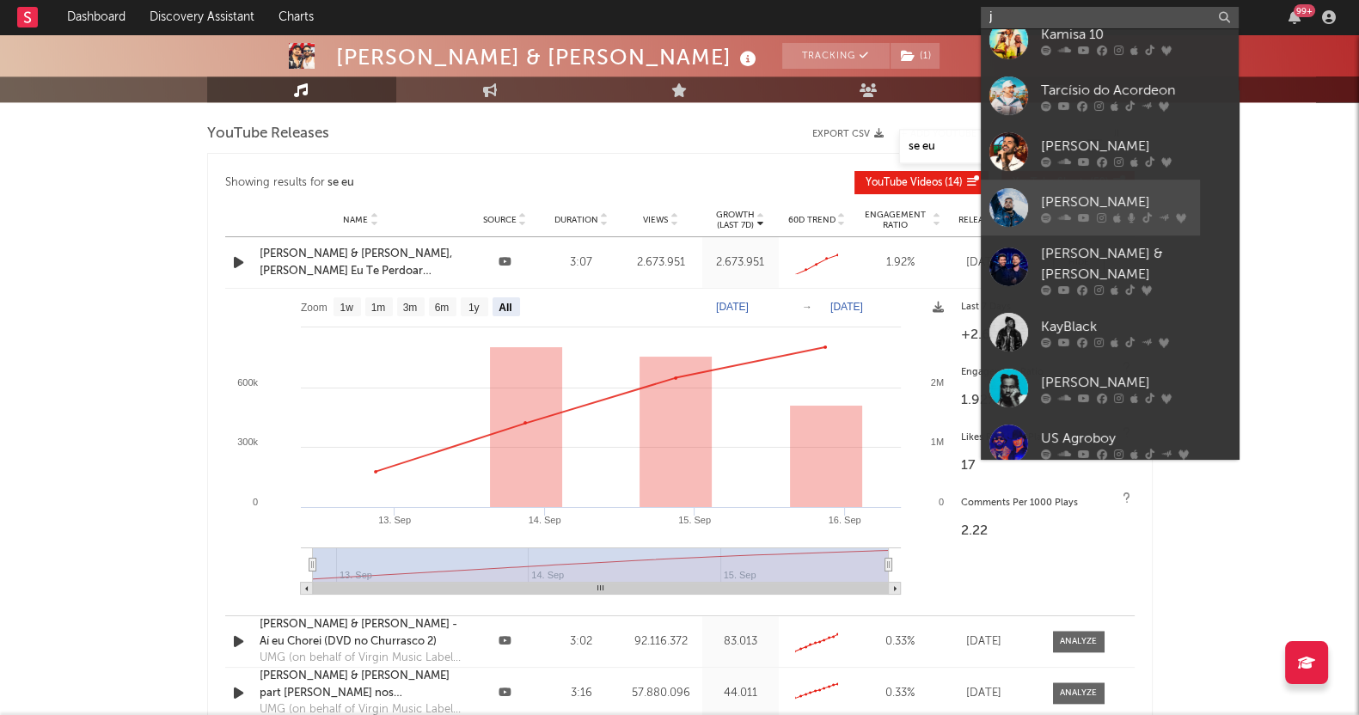
scroll to position [0, 0]
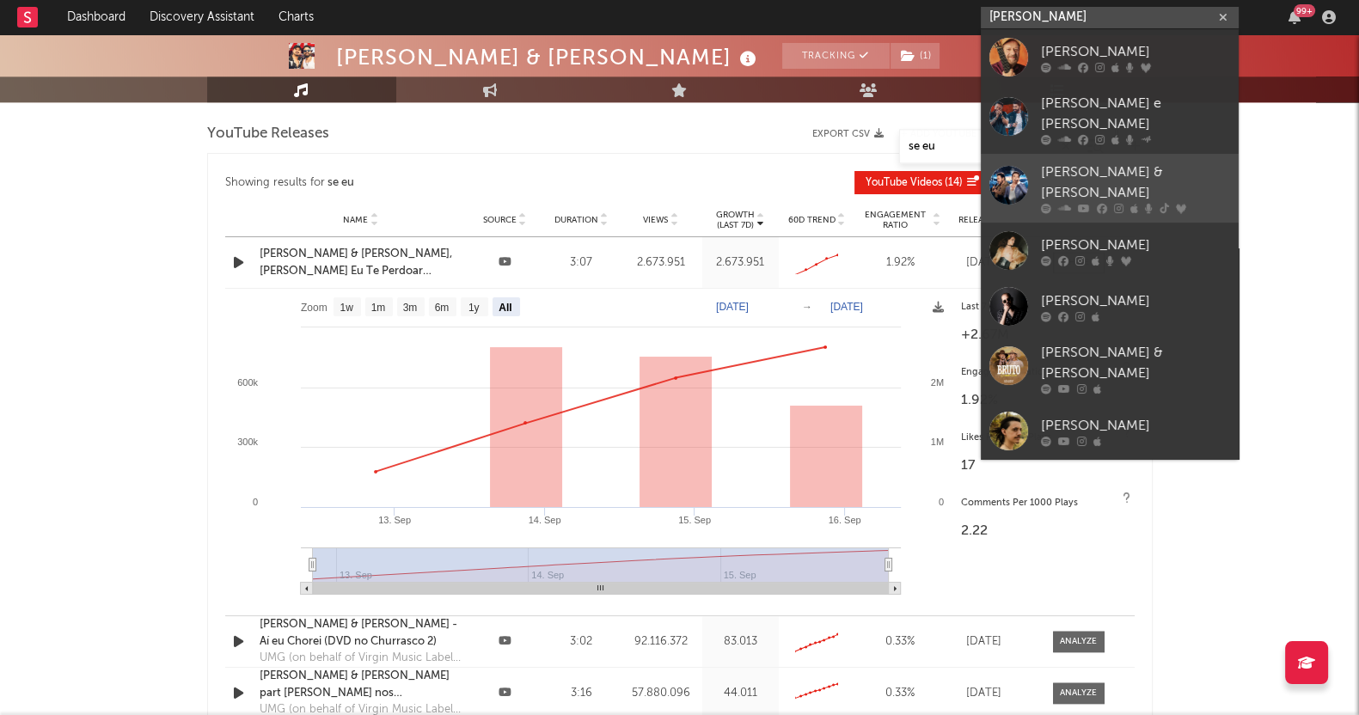
type input "joao bo"
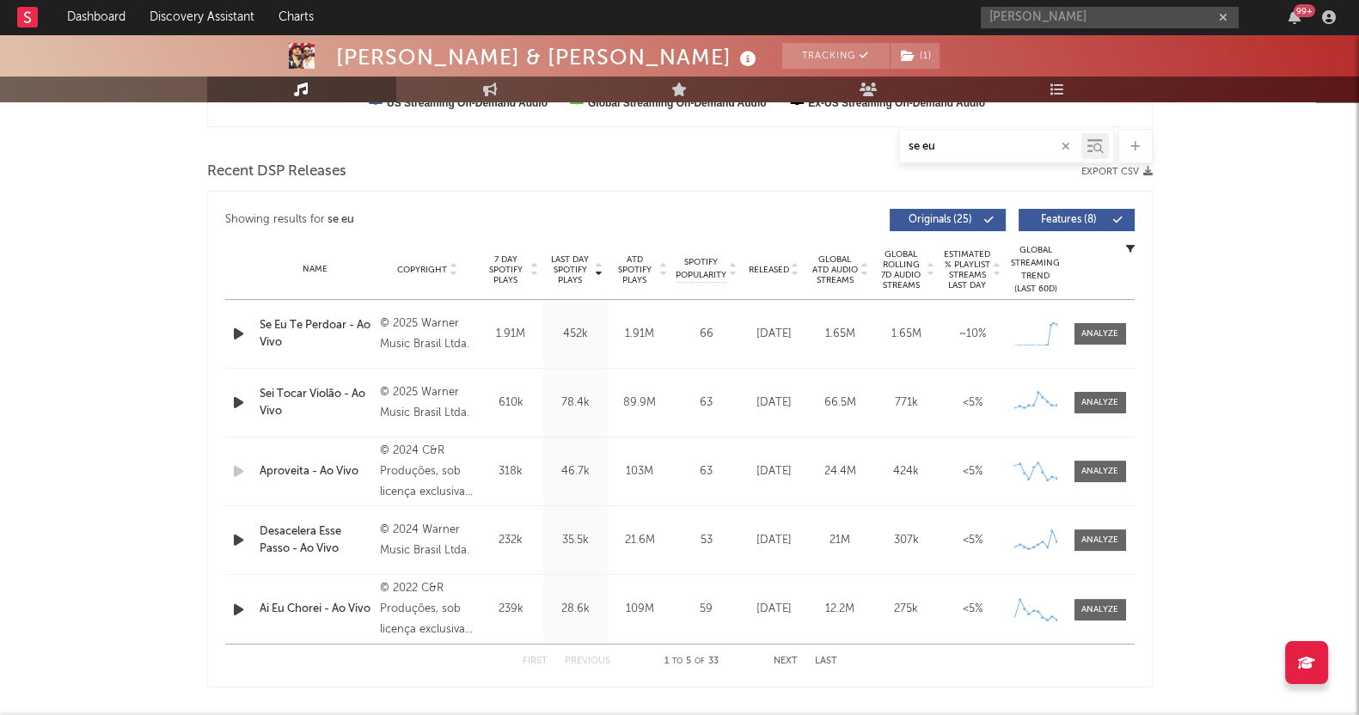
scroll to position [537, 0]
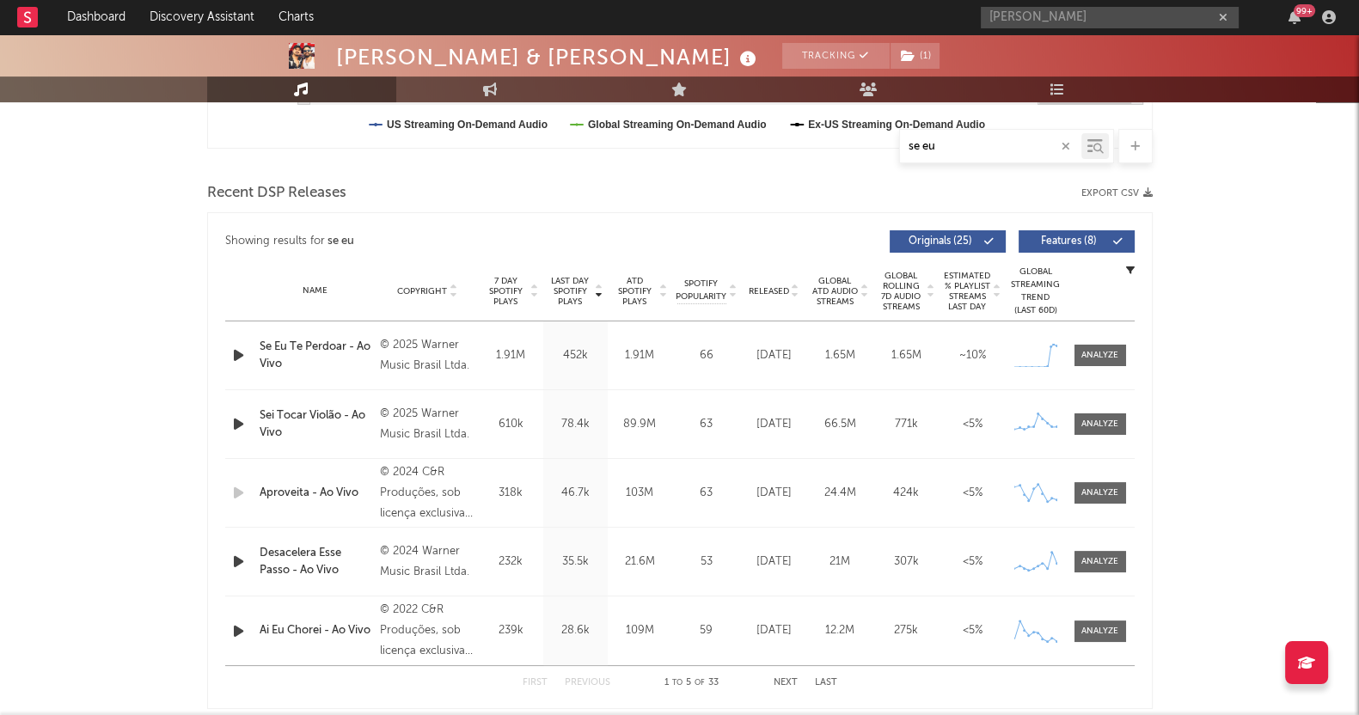
click at [1062, 148] on icon "button" at bounding box center [1065, 146] width 9 height 11
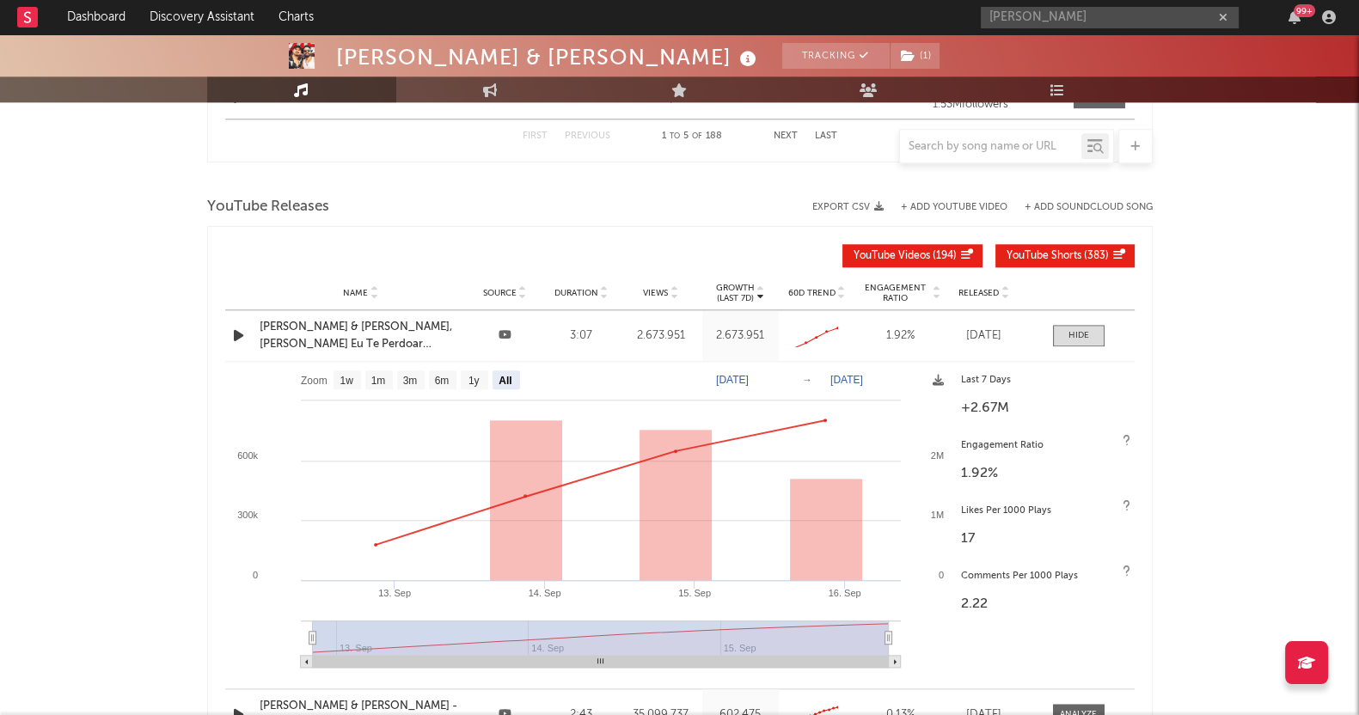
scroll to position [2714, 0]
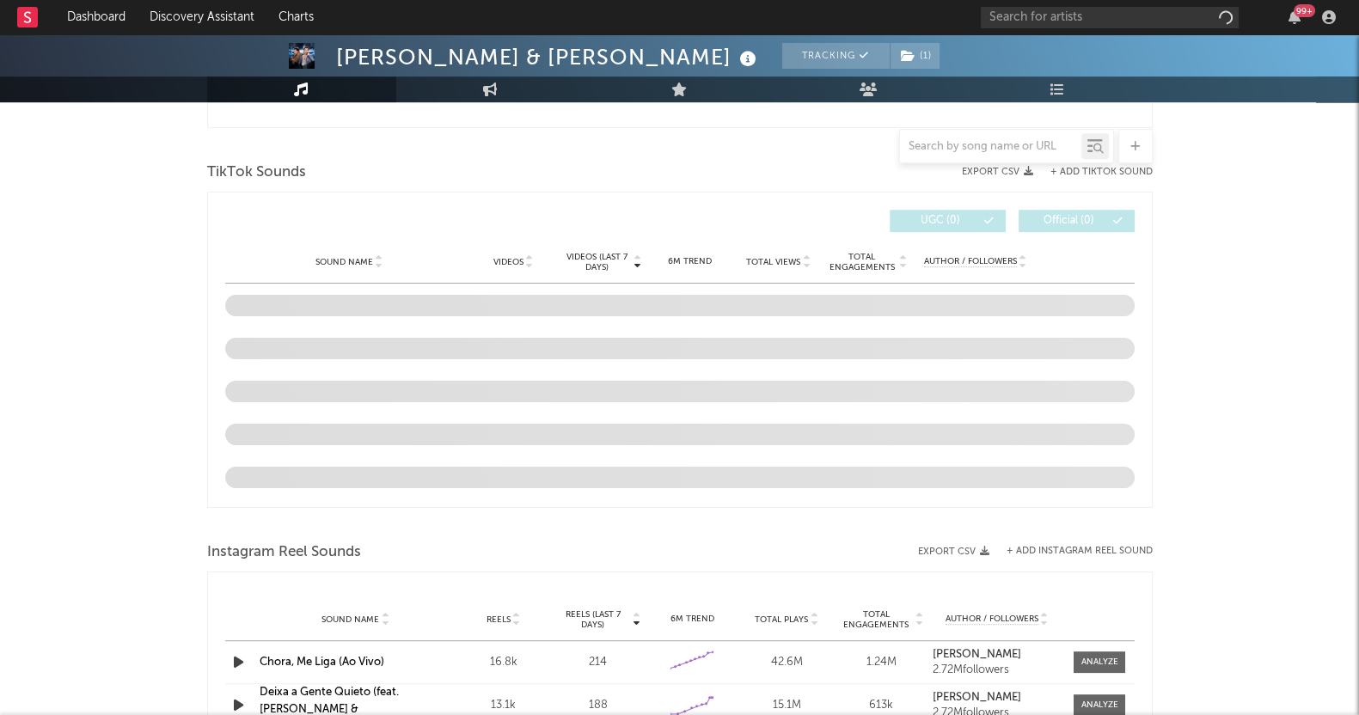
select select "6m"
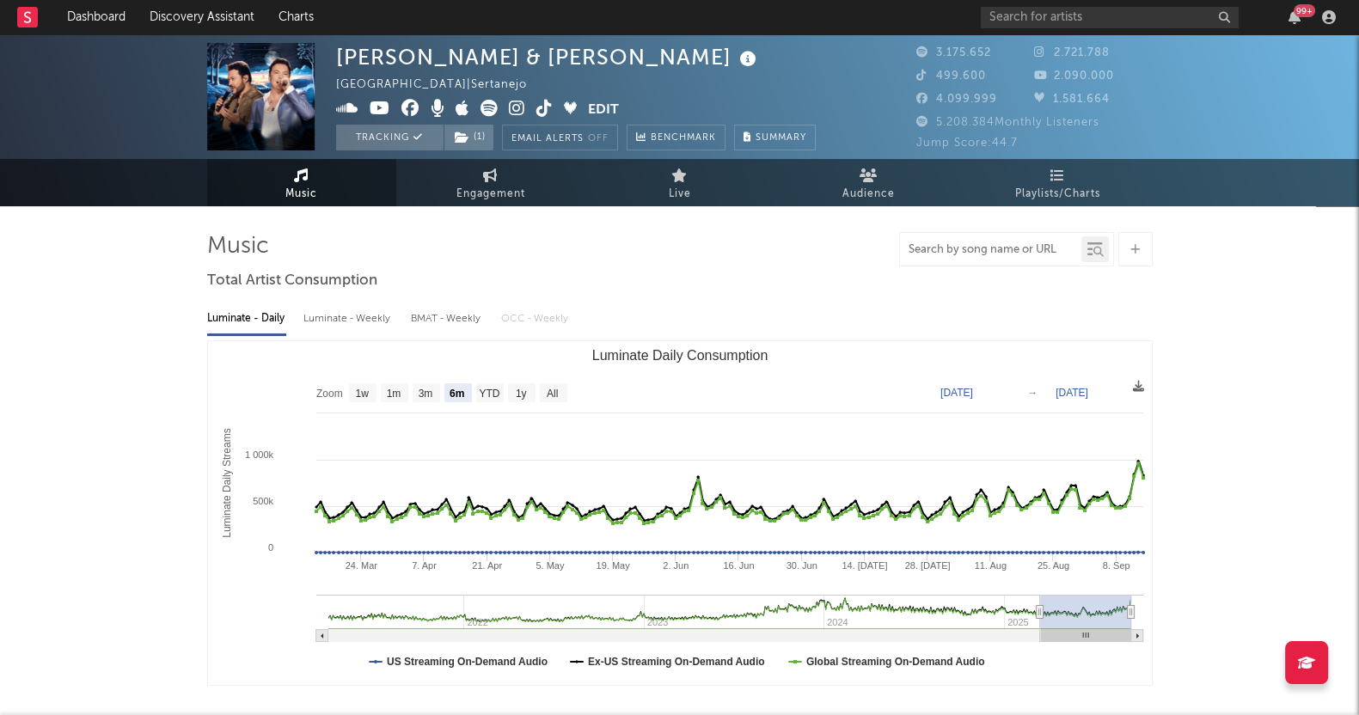
click at [974, 251] on input "text" at bounding box center [990, 250] width 181 height 14
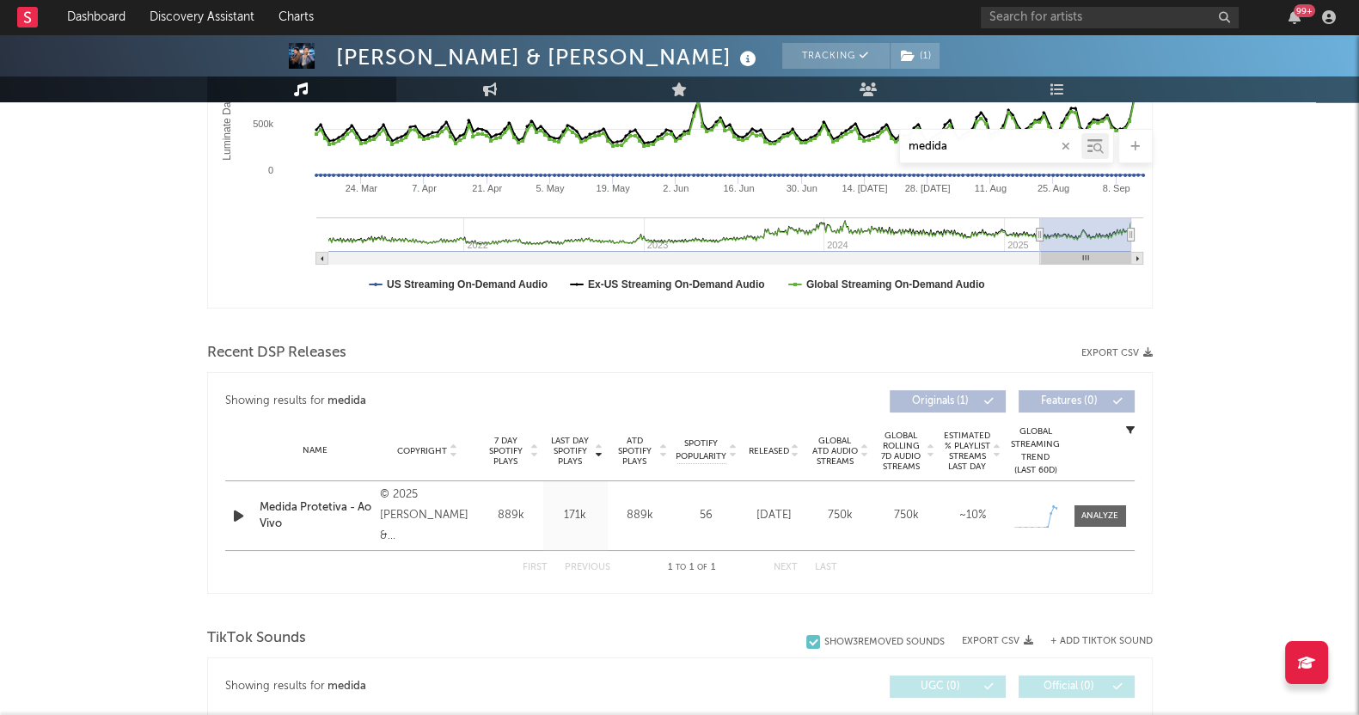
scroll to position [376, 0]
type input "medida"
